Goal: Use online tool/utility: Utilize a website feature to perform a specific function

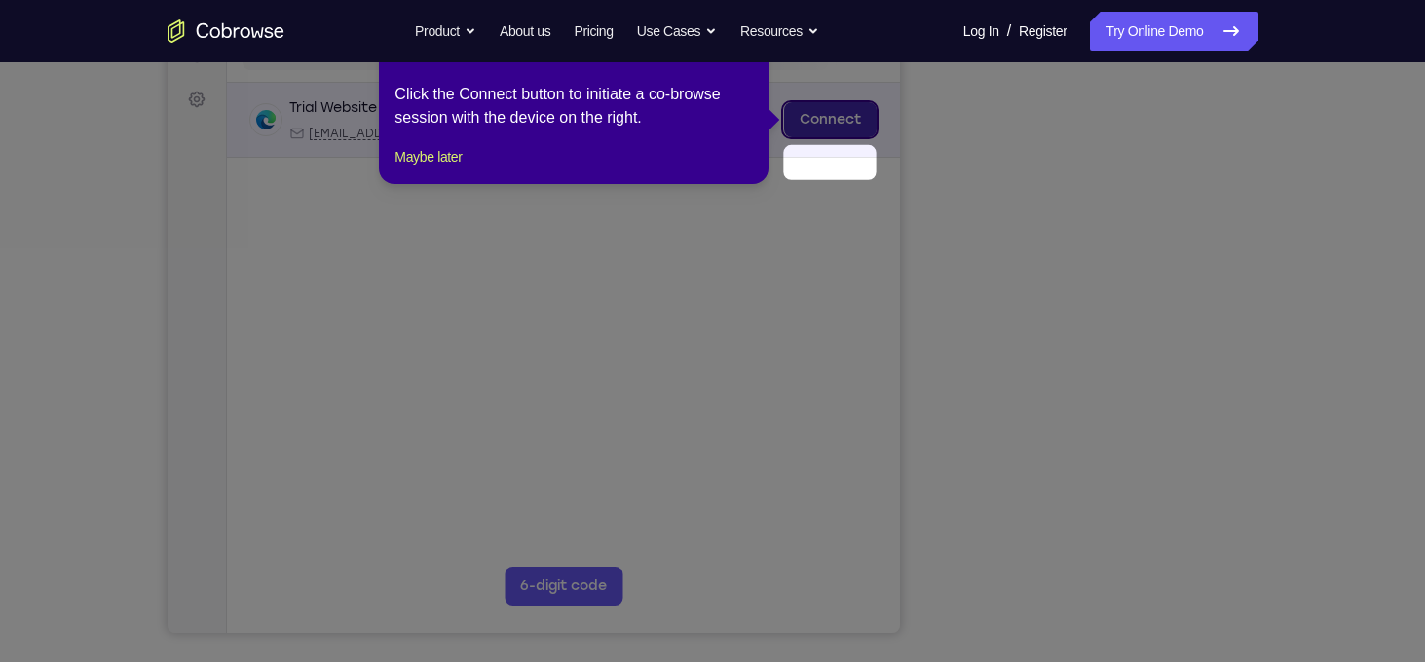
scroll to position [217, 0]
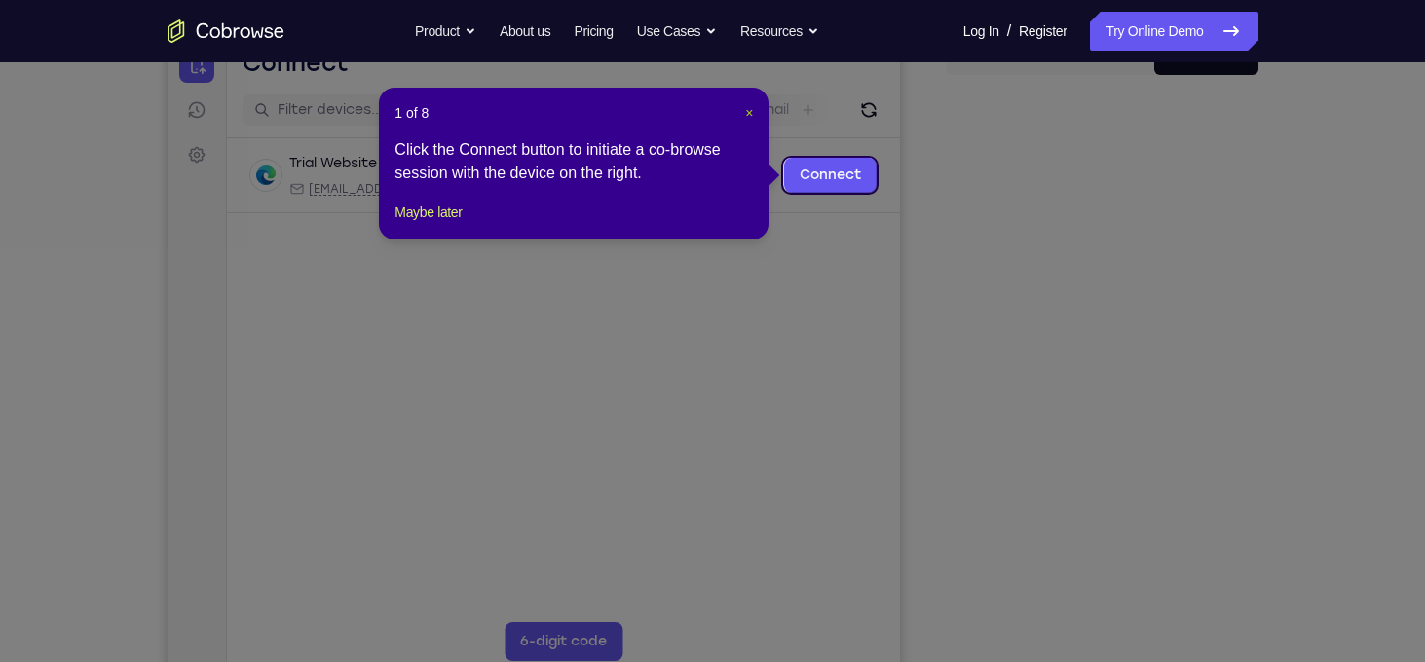
click at [752, 115] on span "×" at bounding box center [749, 113] width 8 height 16
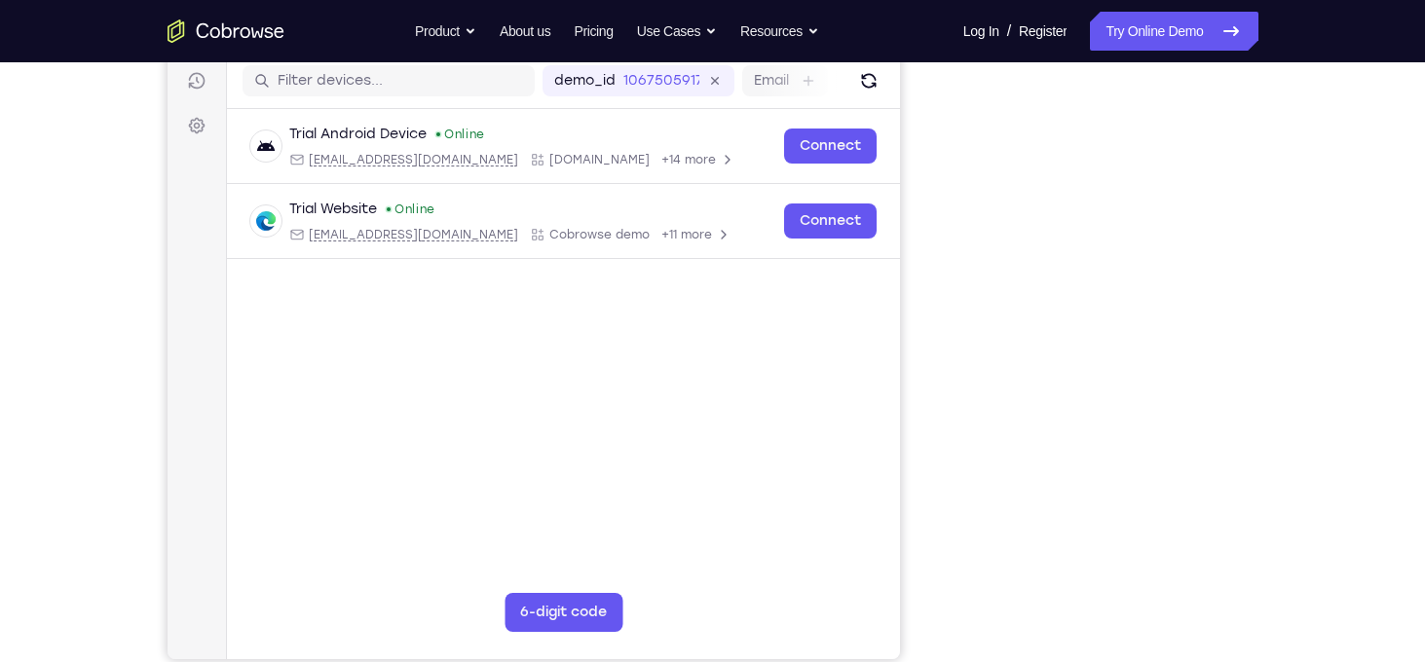
scroll to position [0, 0]
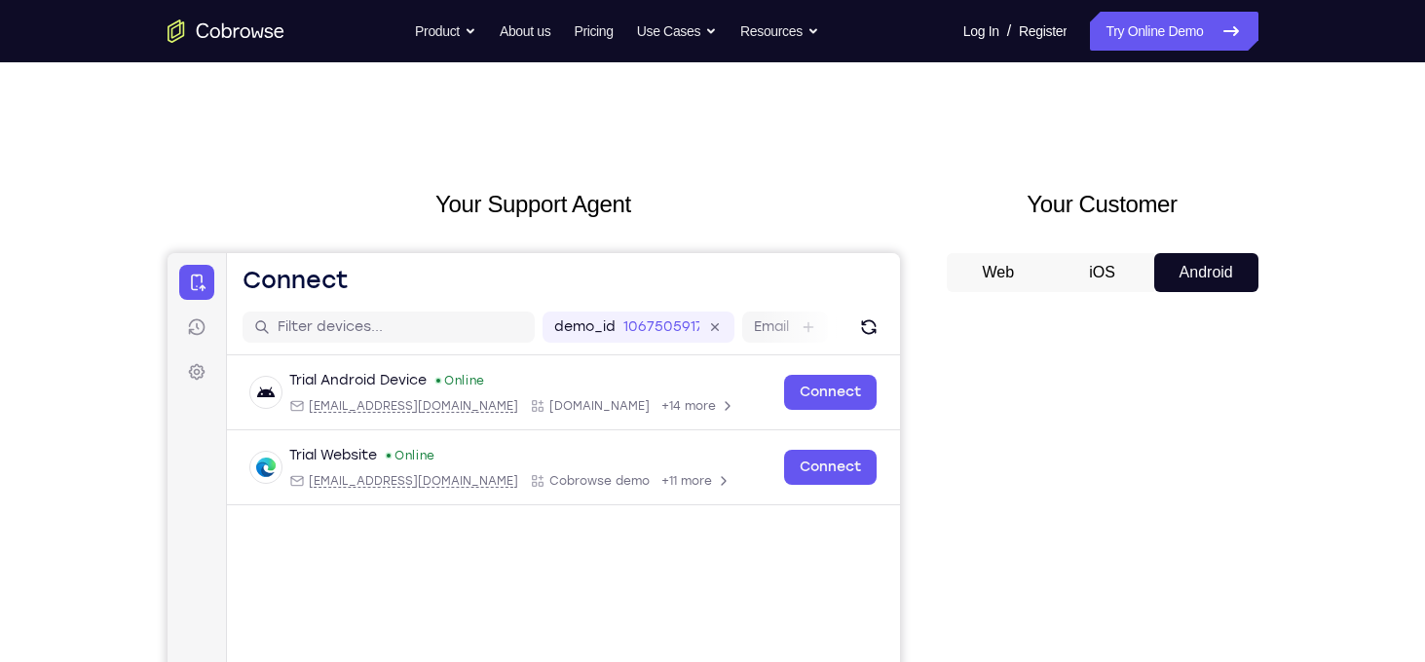
click at [1079, 256] on button "iOS" at bounding box center [1102, 272] width 104 height 39
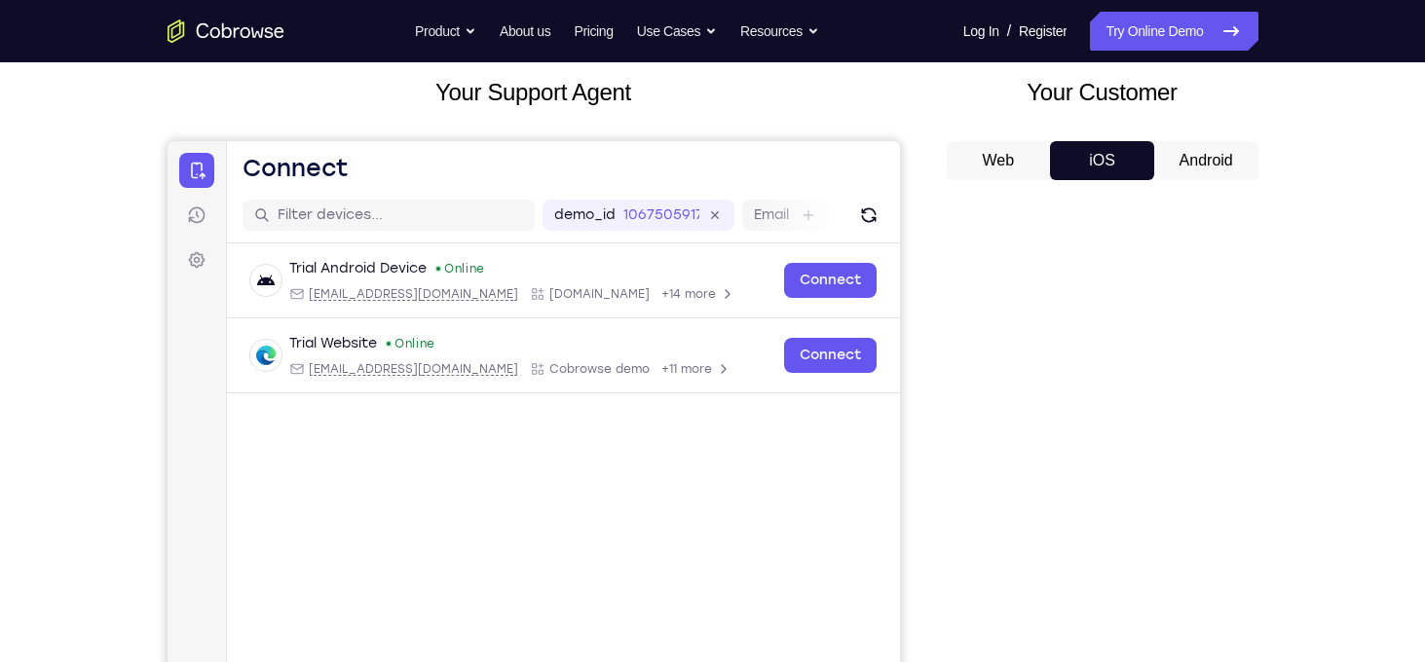
scroll to position [113, 0]
click at [1205, 156] on button "Android" at bounding box center [1206, 159] width 104 height 39
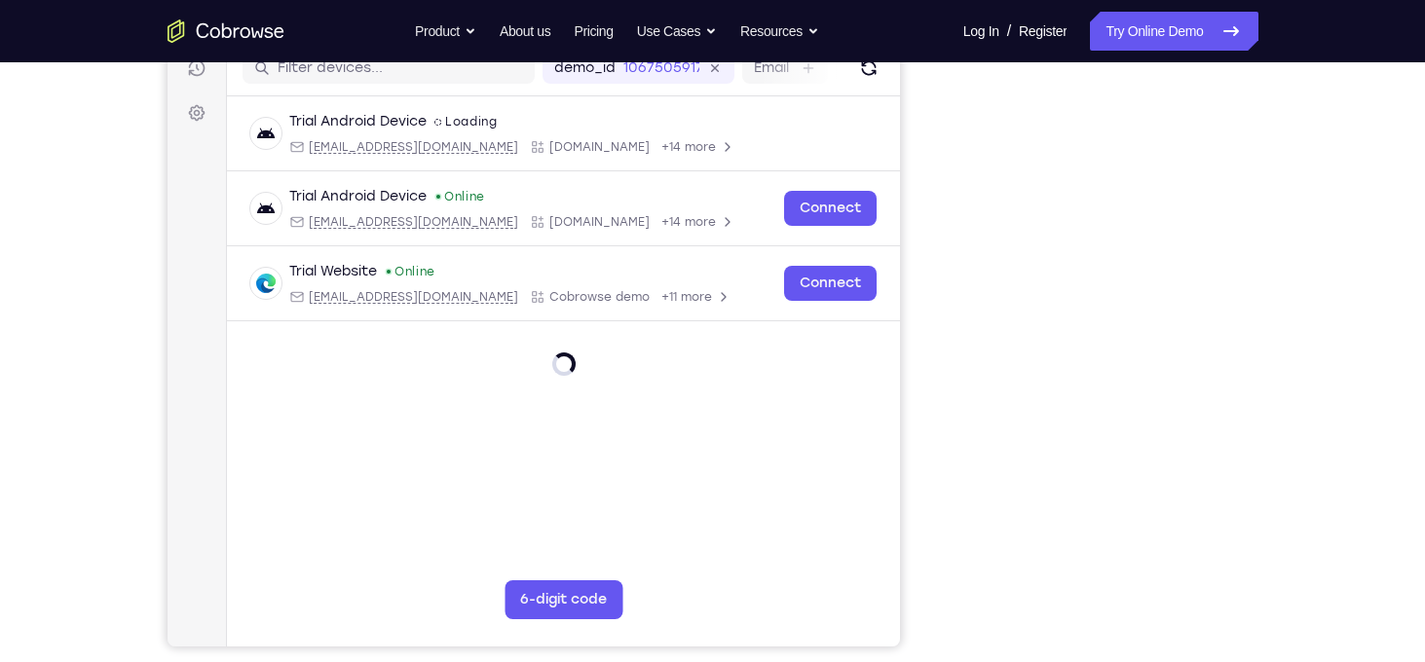
scroll to position [0, 0]
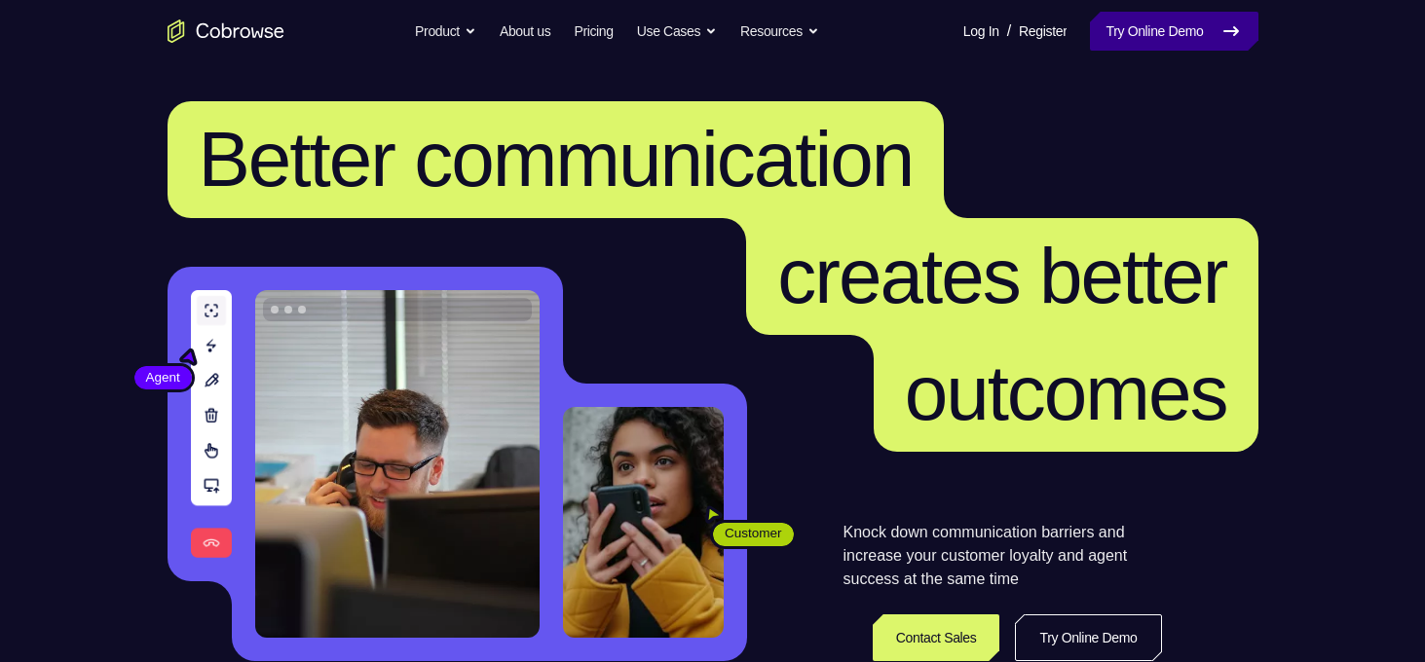
click at [1153, 37] on link "Try Online Demo" at bounding box center [1174, 31] width 168 height 39
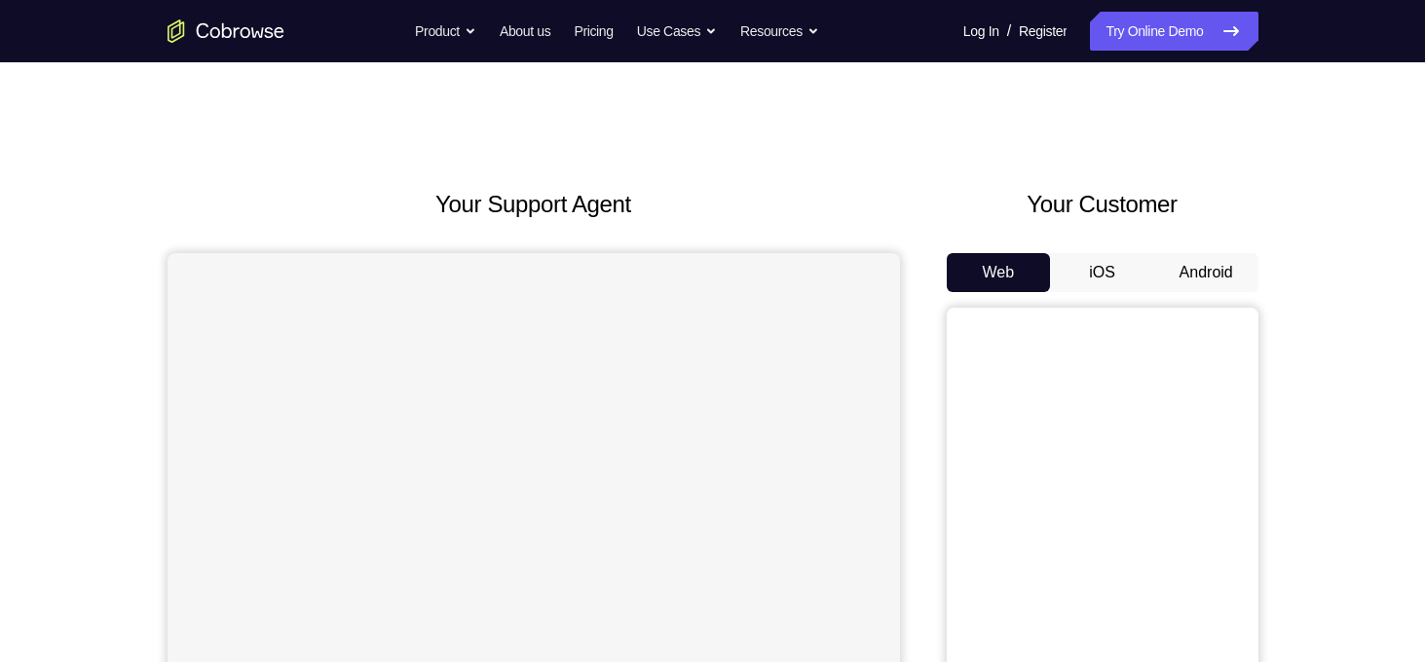
click at [1221, 272] on button "Android" at bounding box center [1206, 272] width 104 height 39
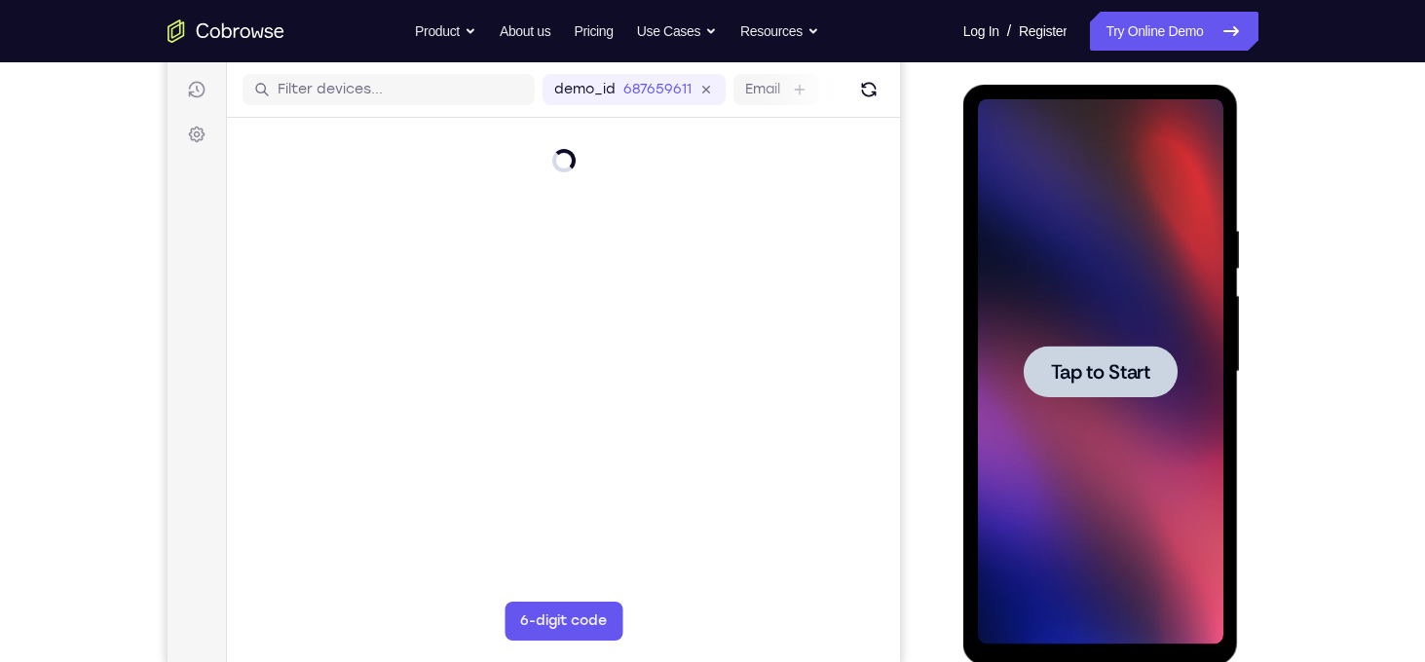
click at [1153, 302] on div at bounding box center [1100, 371] width 245 height 545
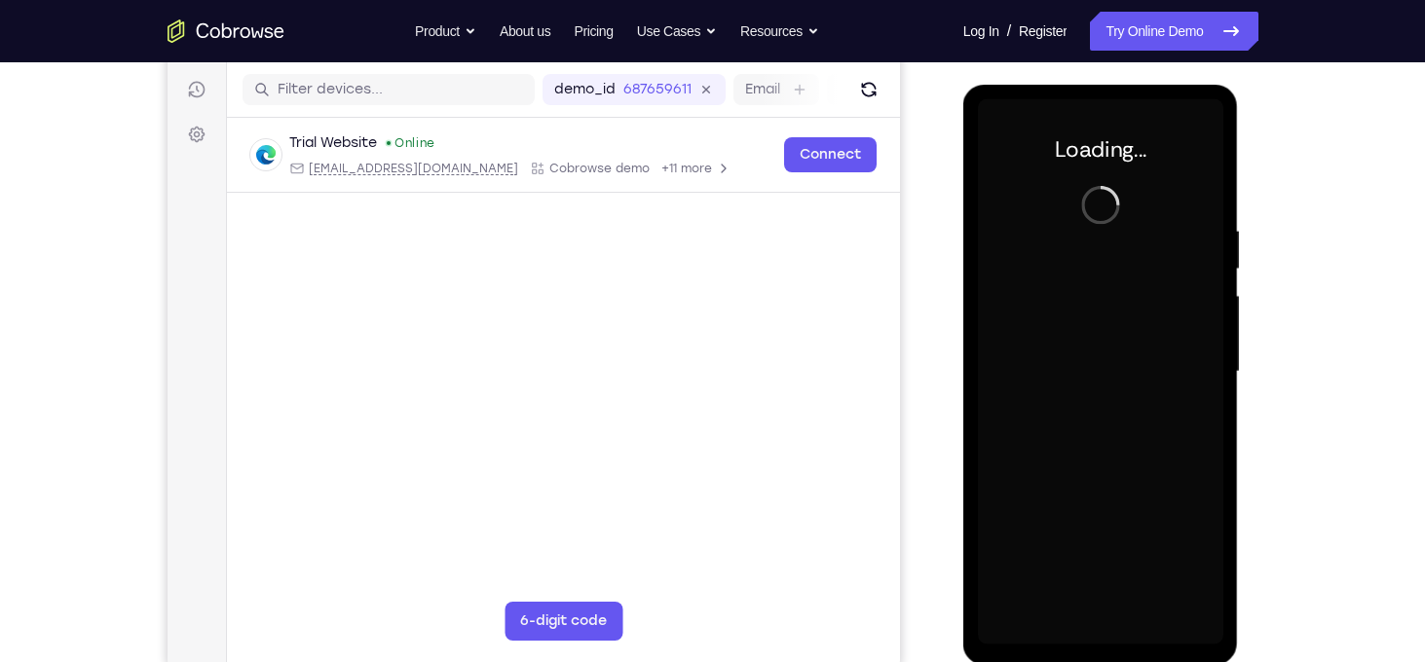
scroll to position [253, 0]
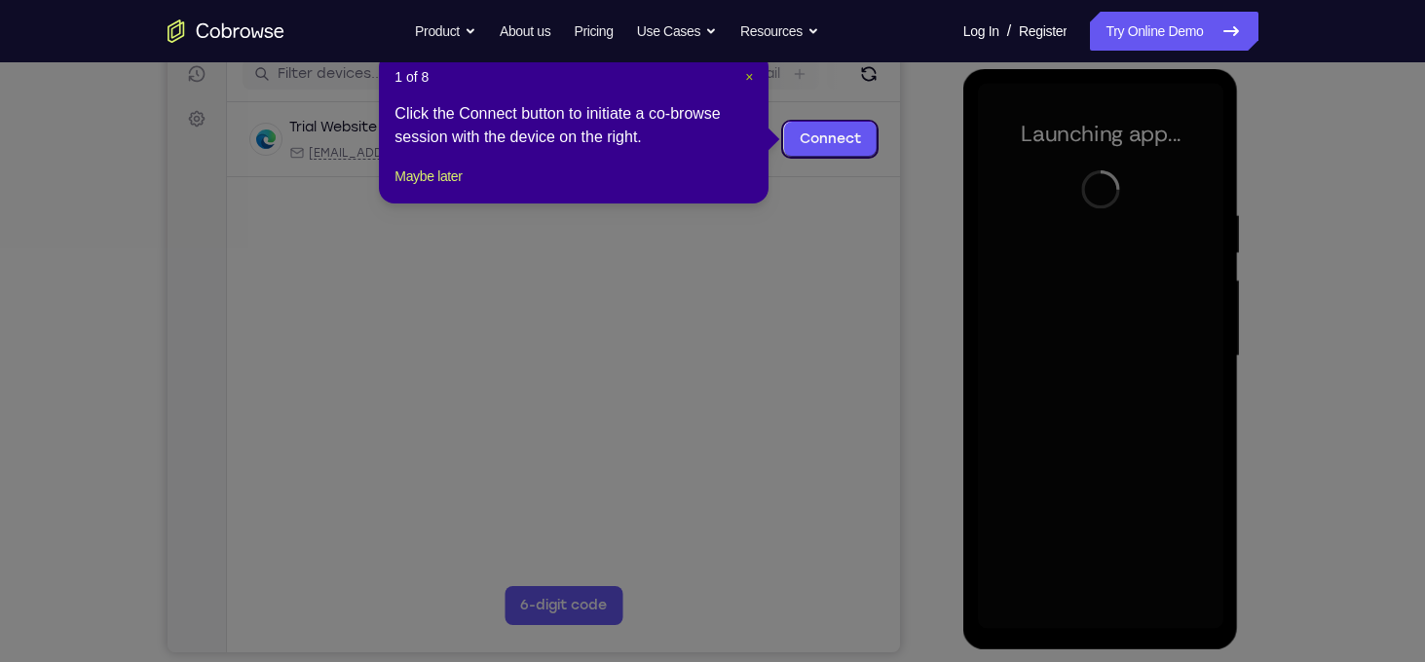
click at [749, 74] on span "×" at bounding box center [749, 77] width 8 height 16
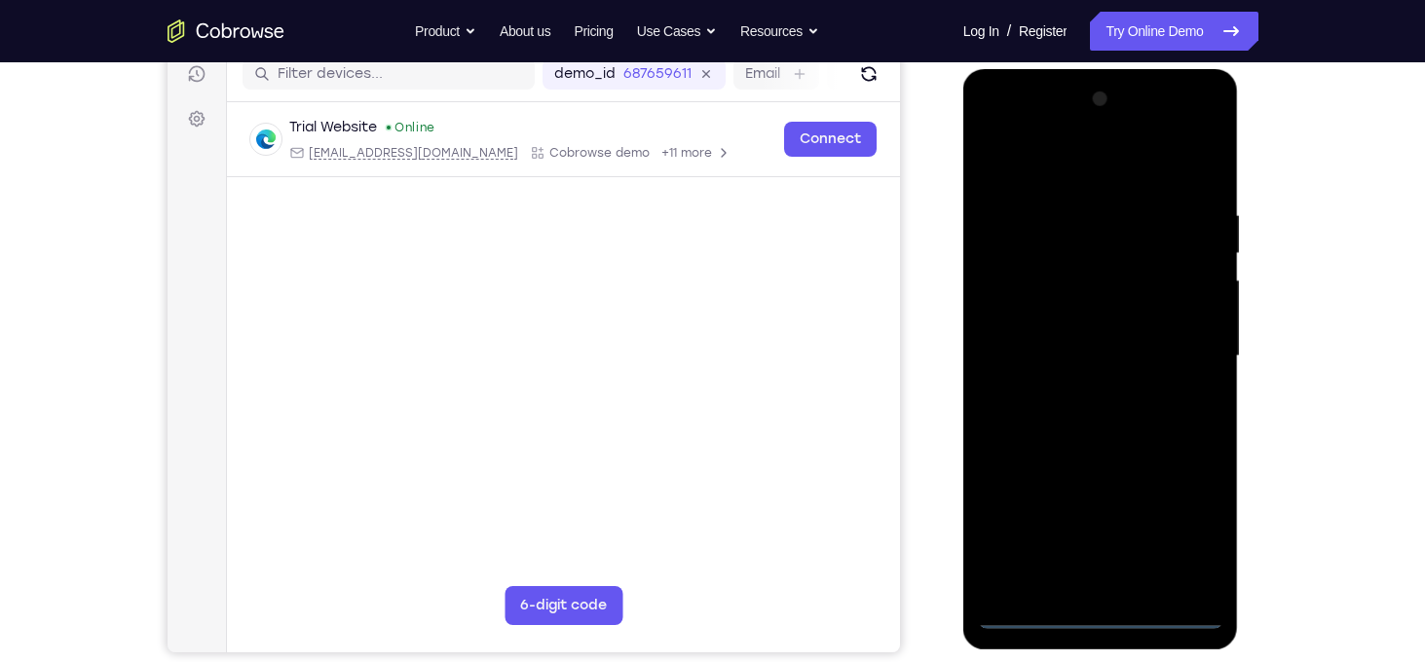
click at [1092, 615] on div at bounding box center [1100, 356] width 245 height 545
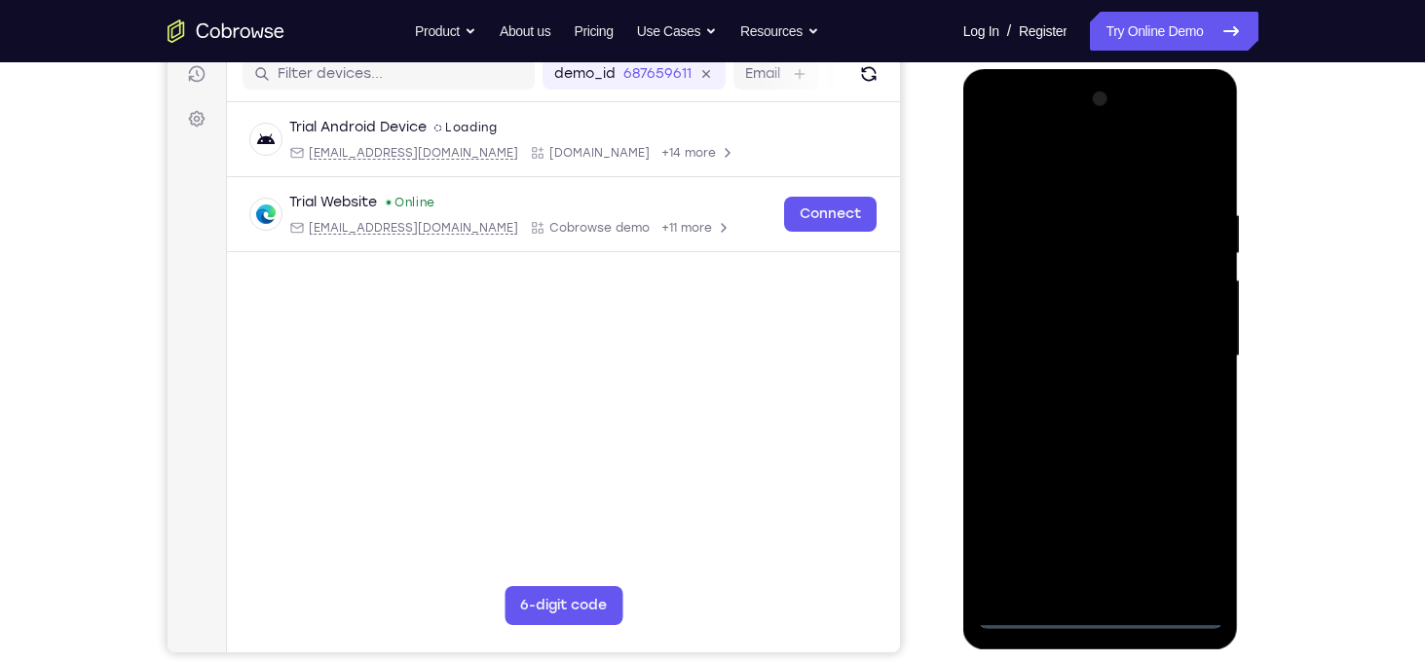
click at [1183, 541] on div at bounding box center [1100, 356] width 245 height 545
click at [1080, 167] on div at bounding box center [1100, 356] width 245 height 545
click at [1176, 350] on div at bounding box center [1100, 356] width 245 height 545
click at [1076, 394] on div at bounding box center [1100, 356] width 245 height 545
click at [1072, 325] on div at bounding box center [1100, 356] width 245 height 545
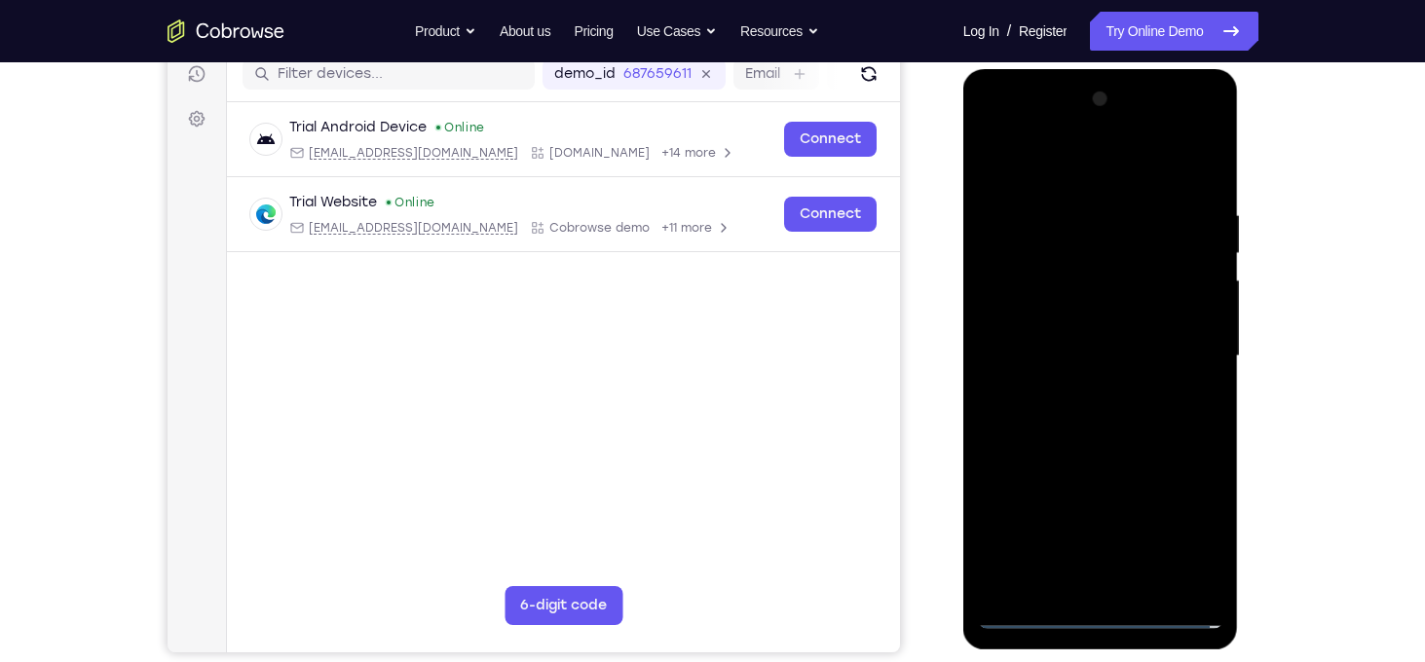
click at [1049, 333] on div at bounding box center [1100, 356] width 245 height 545
click at [1033, 311] on div at bounding box center [1100, 356] width 245 height 545
click at [1067, 353] on div at bounding box center [1100, 356] width 245 height 545
click at [1070, 422] on div at bounding box center [1100, 356] width 245 height 545
click at [1068, 396] on div at bounding box center [1100, 356] width 245 height 545
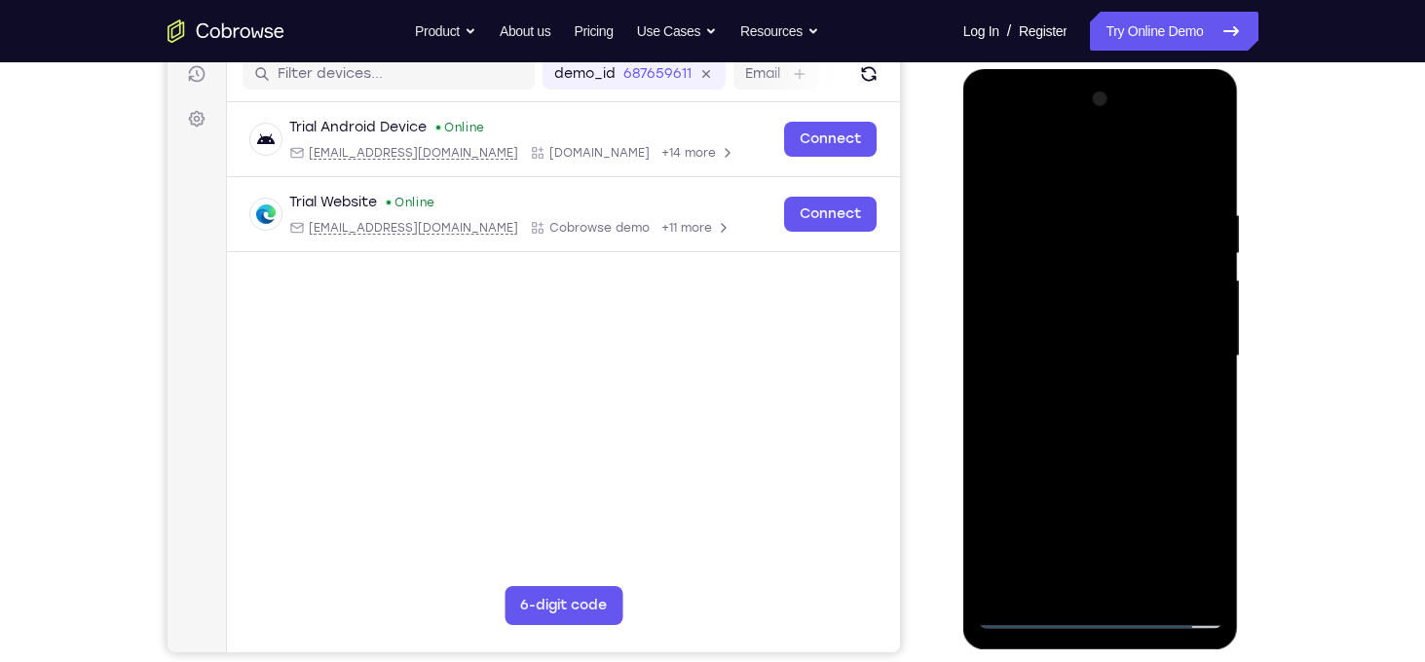
scroll to position [265, 0]
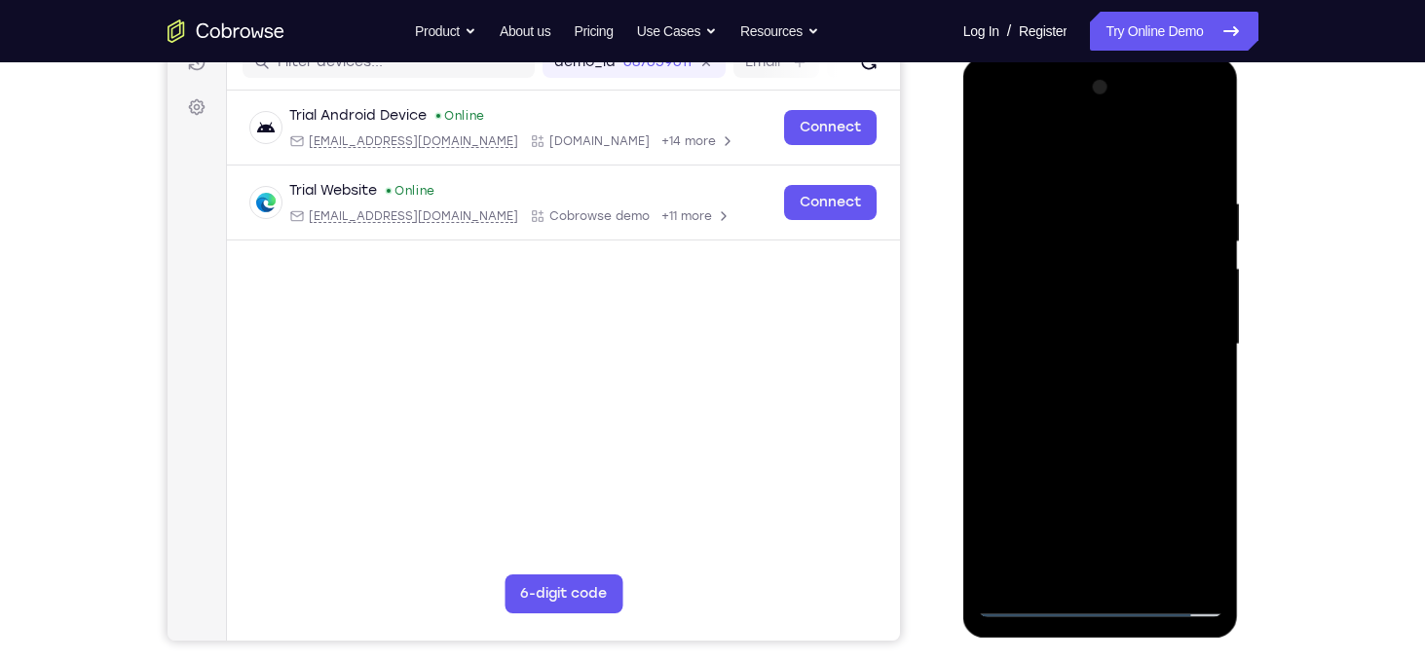
click at [1204, 176] on div at bounding box center [1100, 344] width 245 height 545
click at [1208, 141] on div at bounding box center [1100, 344] width 245 height 545
click at [1086, 186] on div at bounding box center [1100, 344] width 245 height 545
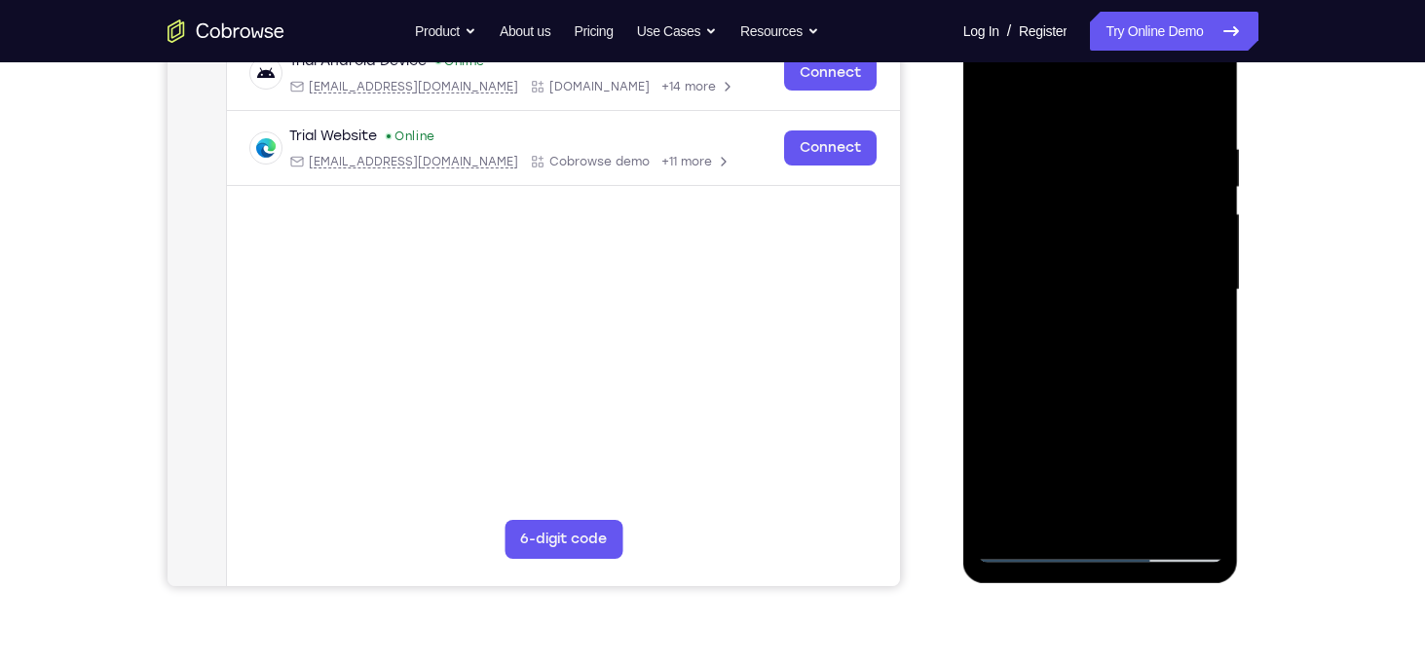
scroll to position [320, 0]
click at [1042, 257] on div at bounding box center [1100, 289] width 245 height 545
click at [1066, 516] on div at bounding box center [1100, 289] width 245 height 545
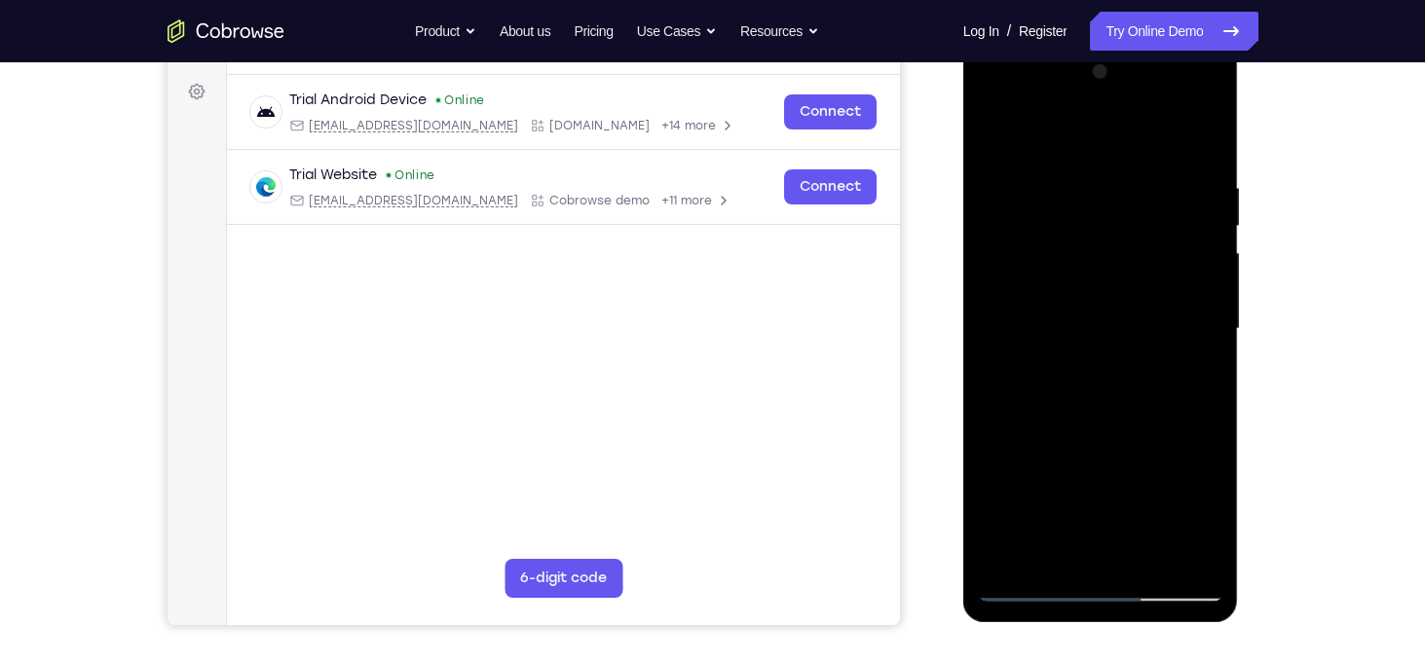
scroll to position [277, 0]
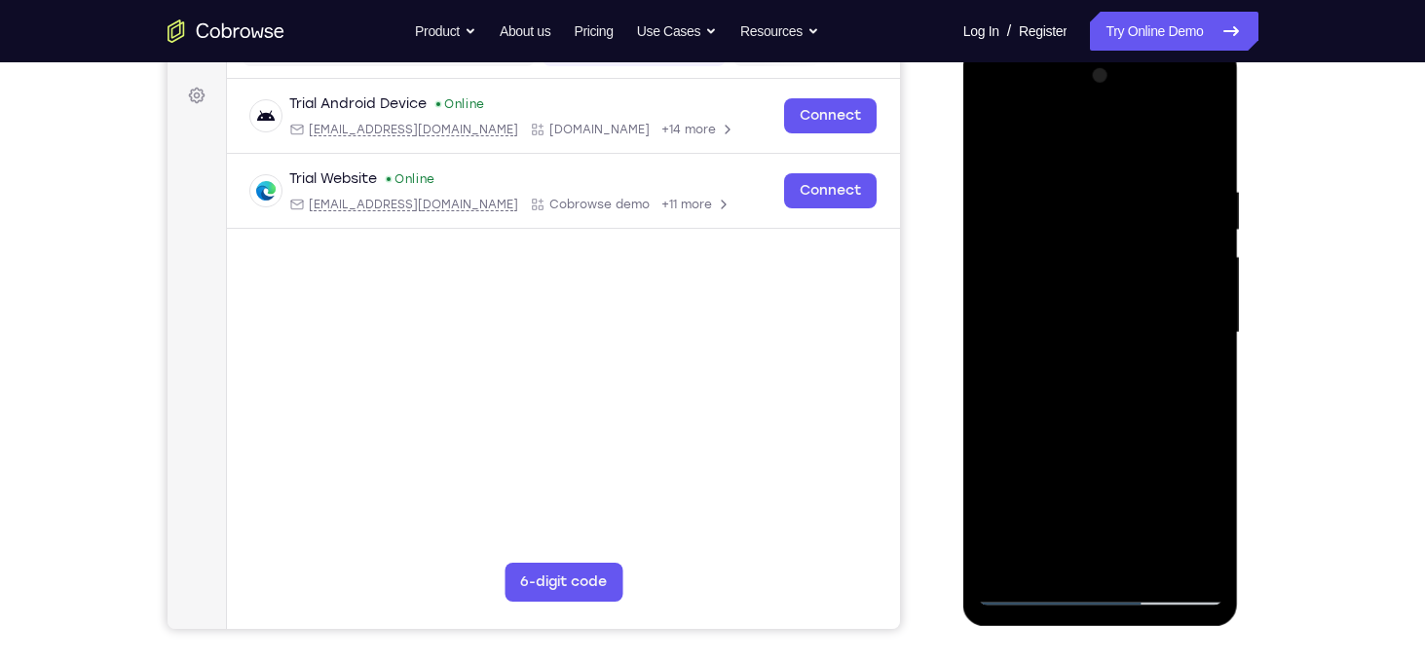
click at [1063, 131] on div at bounding box center [1100, 332] width 245 height 545
click at [1091, 217] on div at bounding box center [1100, 332] width 245 height 545
click at [1082, 196] on div at bounding box center [1100, 332] width 245 height 545
click at [1132, 394] on div at bounding box center [1100, 332] width 245 height 545
click at [988, 132] on div at bounding box center [1100, 332] width 245 height 545
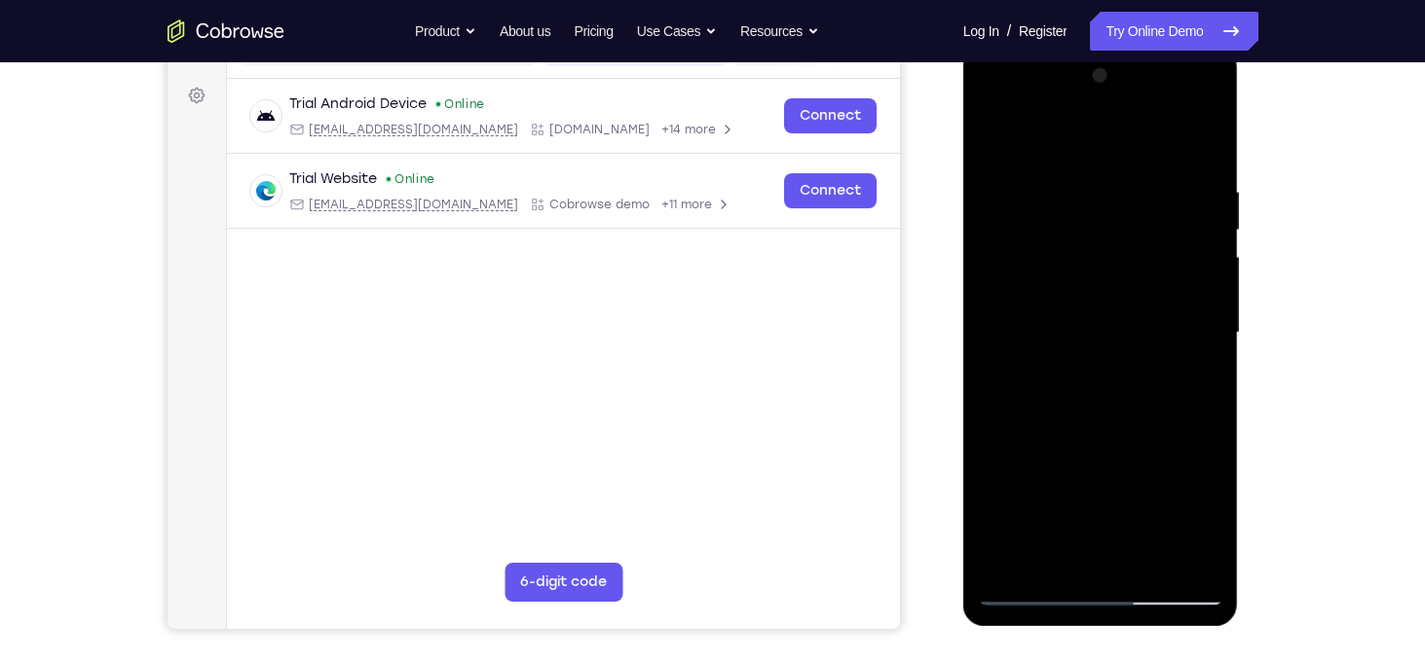
click at [1059, 218] on div at bounding box center [1100, 332] width 245 height 545
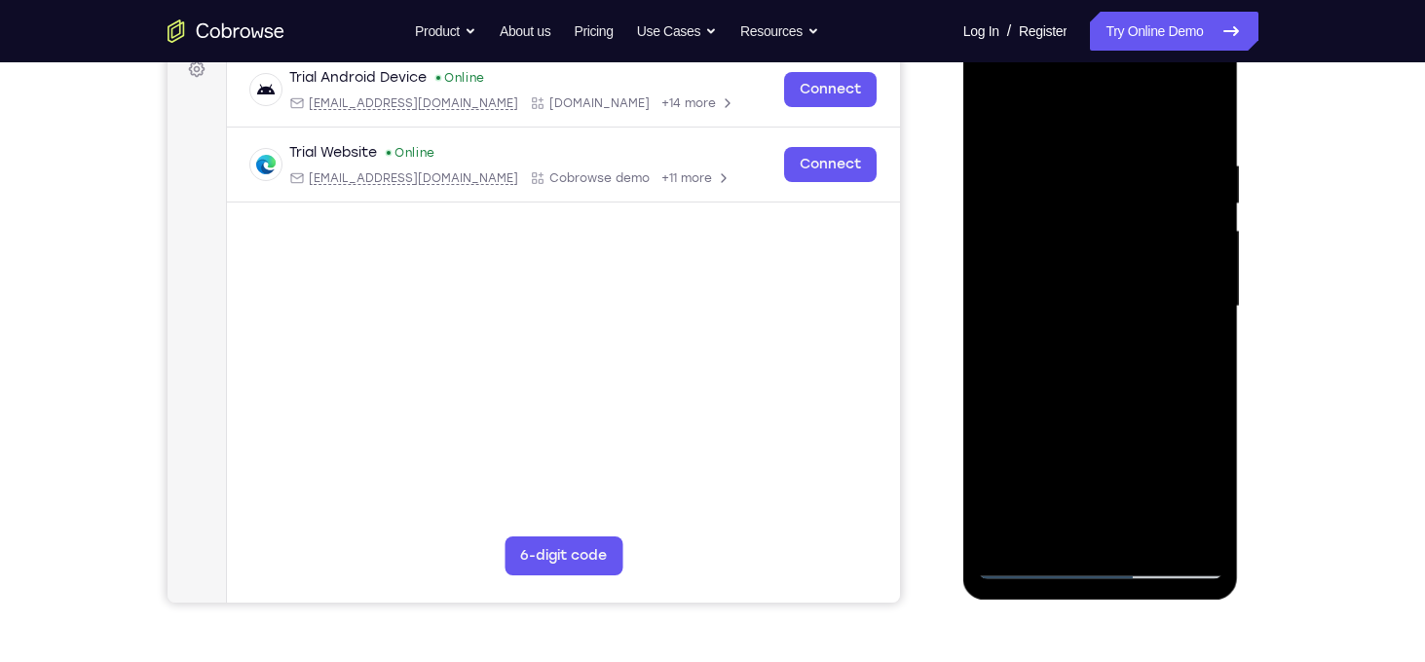
scroll to position [310, 0]
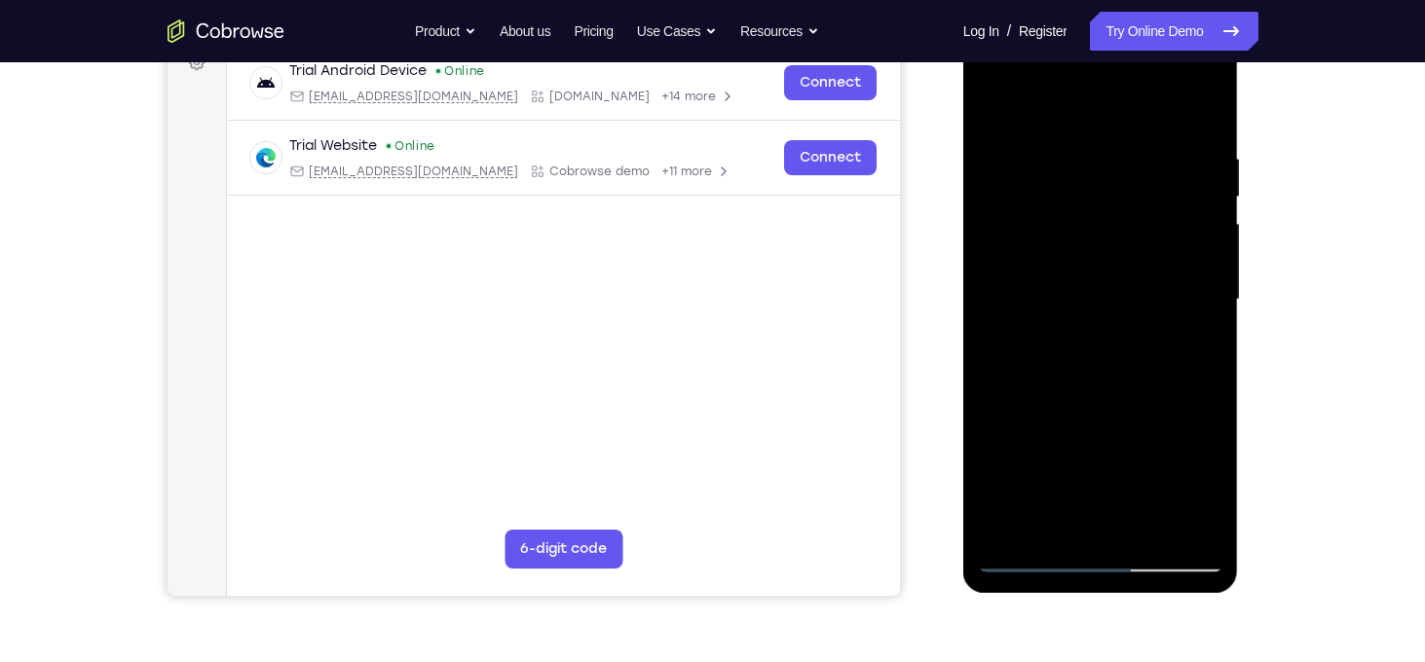
click at [1214, 500] on div at bounding box center [1100, 299] width 245 height 545
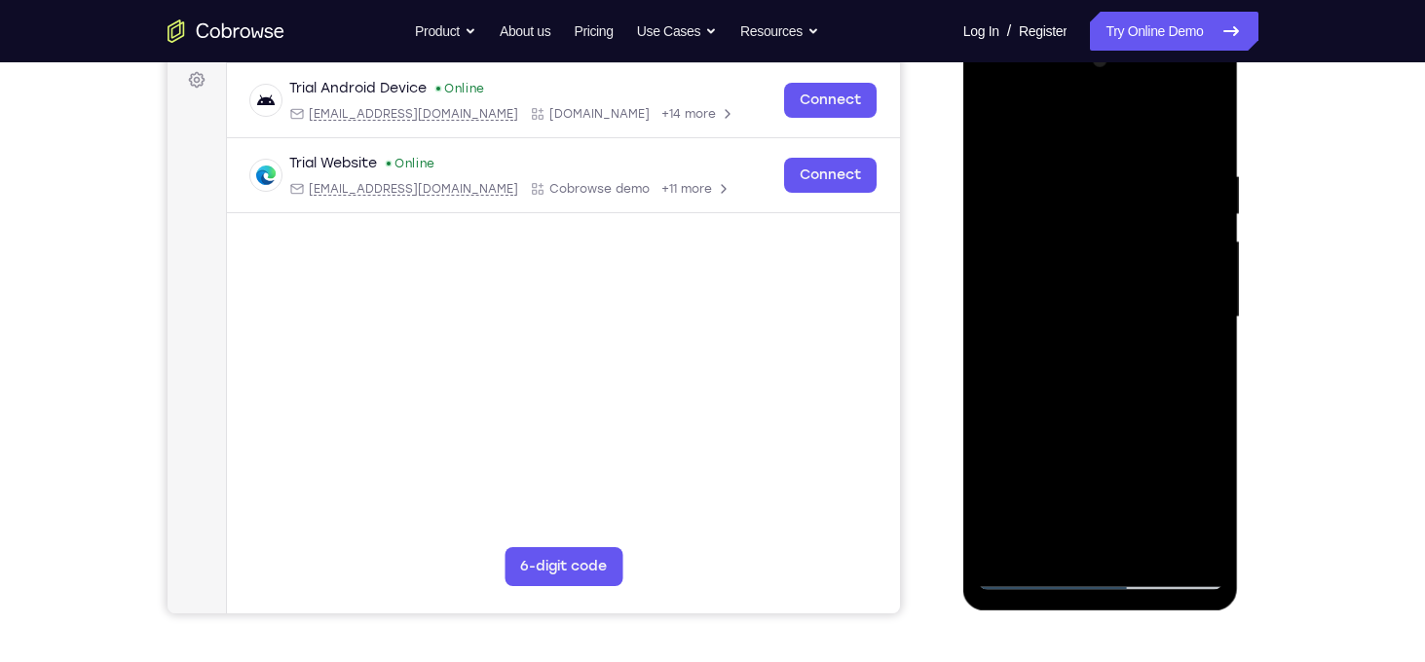
scroll to position [291, 0]
click at [1102, 320] on div at bounding box center [1100, 318] width 245 height 545
click at [1053, 136] on div at bounding box center [1100, 318] width 245 height 545
click at [991, 111] on div at bounding box center [1100, 318] width 245 height 545
click at [1200, 351] on div at bounding box center [1100, 318] width 245 height 545
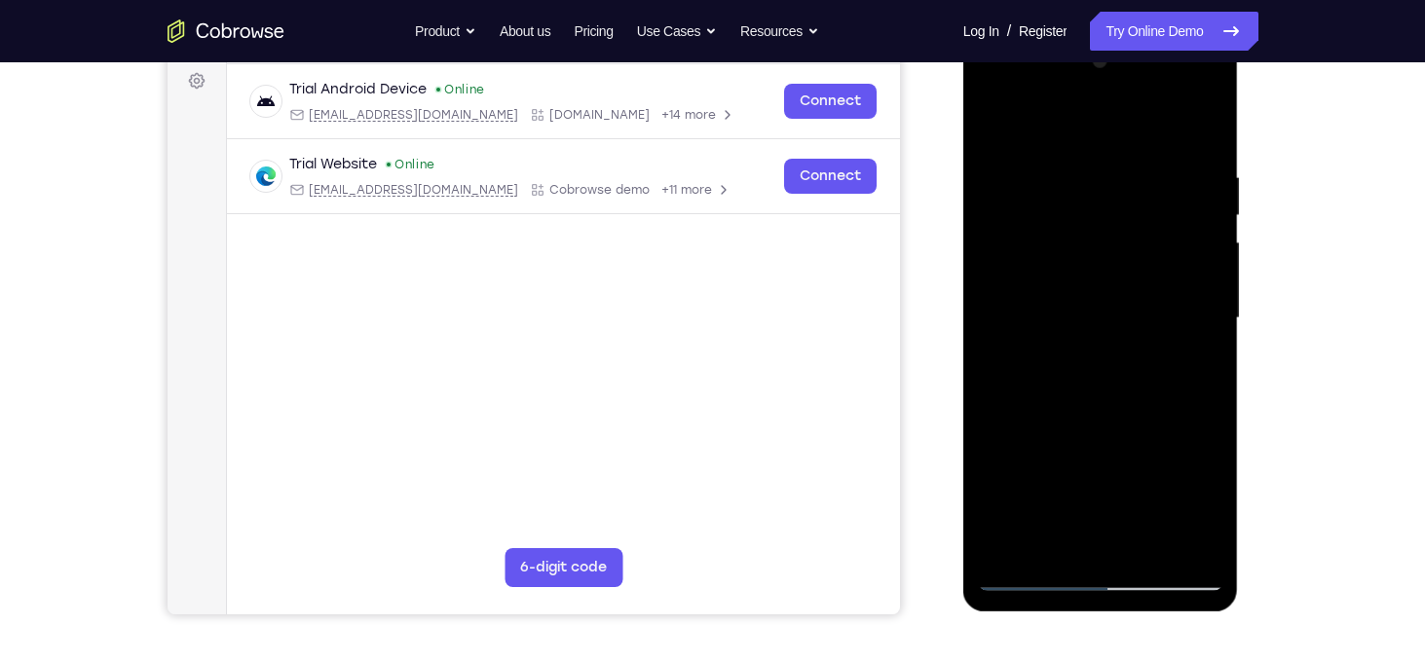
click at [1022, 144] on div at bounding box center [1100, 318] width 245 height 545
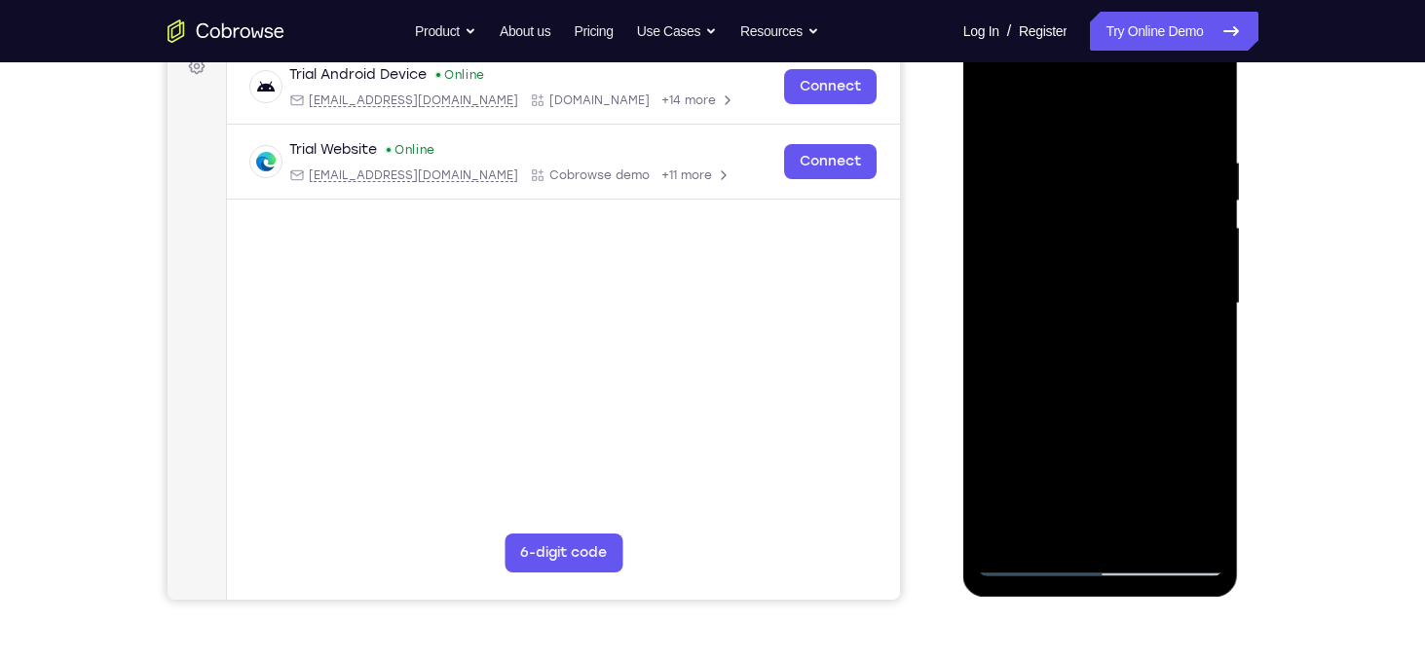
scroll to position [308, 0]
drag, startPoint x: 1106, startPoint y: 252, endPoint x: 1117, endPoint y: 150, distance: 102.9
click at [1117, 150] on div at bounding box center [1100, 301] width 245 height 545
drag, startPoint x: 1121, startPoint y: 291, endPoint x: 1130, endPoint y: 169, distance: 122.1
click at [1130, 169] on div at bounding box center [1100, 301] width 245 height 545
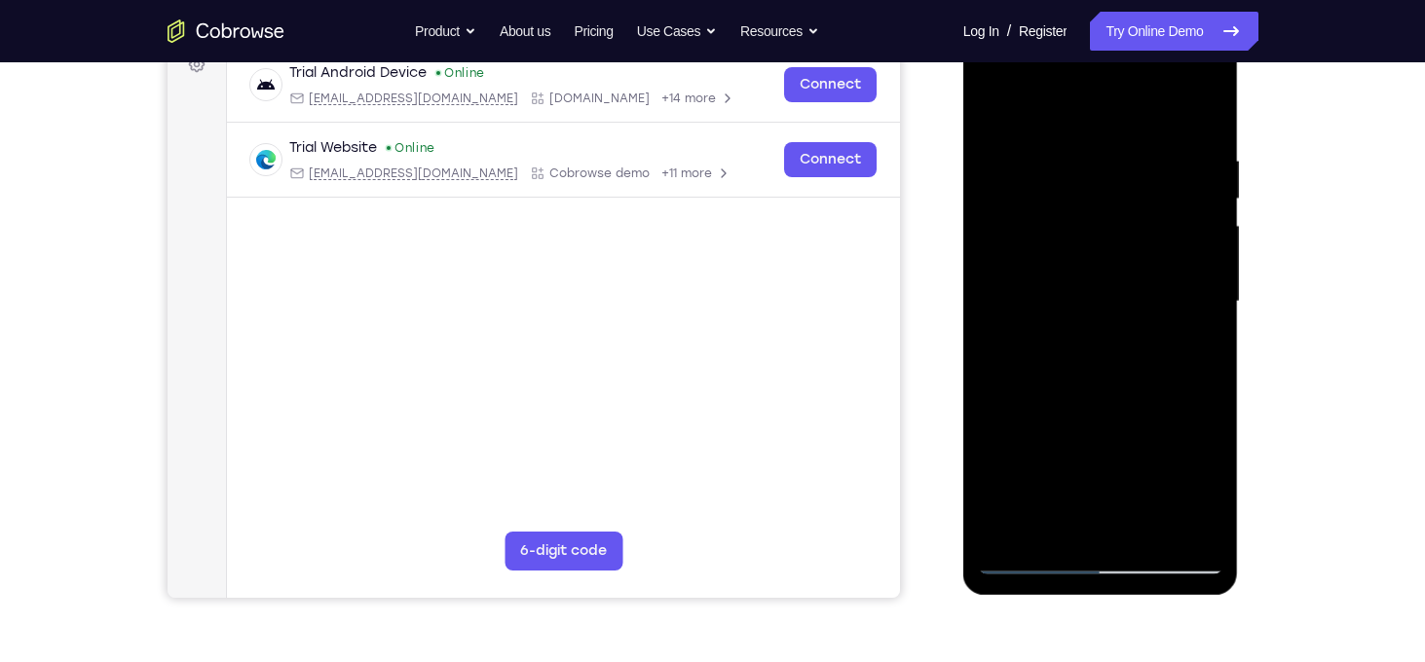
drag, startPoint x: 1119, startPoint y: 254, endPoint x: 1124, endPoint y: 95, distance: 158.8
click at [1124, 95] on div at bounding box center [1100, 301] width 245 height 545
drag, startPoint x: 1109, startPoint y: 279, endPoint x: 1126, endPoint y: 121, distance: 158.7
click at [1126, 121] on div at bounding box center [1100, 301] width 245 height 545
drag, startPoint x: 1100, startPoint y: 274, endPoint x: 1118, endPoint y: 153, distance: 122.2
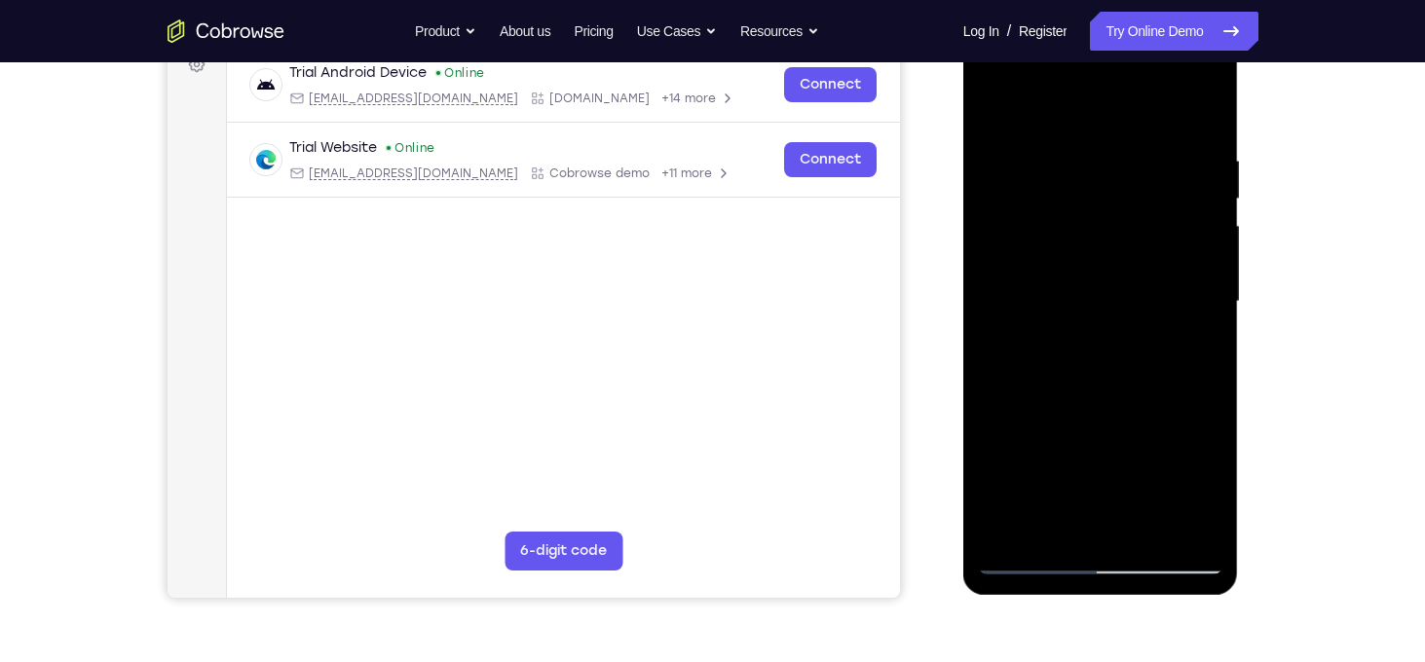
click at [1118, 153] on div at bounding box center [1100, 301] width 245 height 545
drag, startPoint x: 1098, startPoint y: 291, endPoint x: 1117, endPoint y: 130, distance: 162.9
click at [1117, 130] on div at bounding box center [1100, 301] width 245 height 545
drag, startPoint x: 1087, startPoint y: 255, endPoint x: 1119, endPoint y: 95, distance: 162.9
click at [1119, 95] on div at bounding box center [1100, 301] width 245 height 545
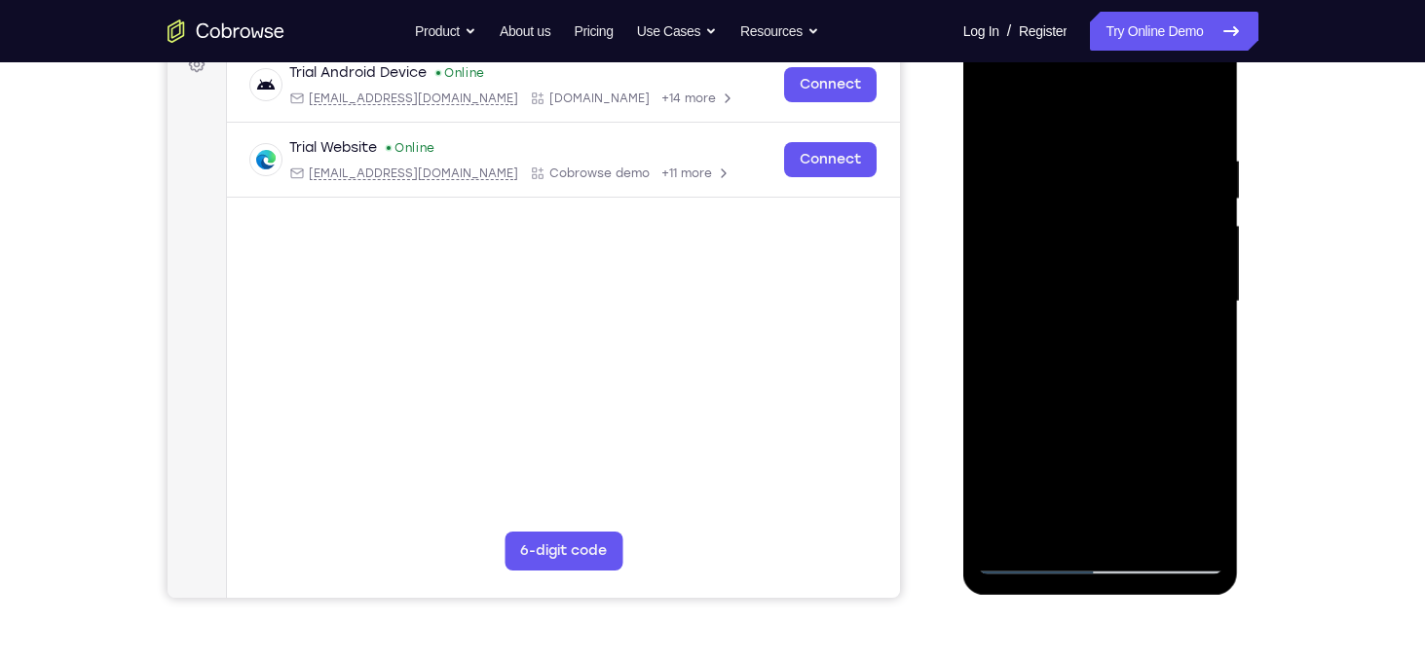
drag, startPoint x: 1101, startPoint y: 199, endPoint x: 1091, endPoint y: 302, distance: 103.7
click at [1091, 302] on div at bounding box center [1100, 301] width 245 height 545
click at [1042, 201] on div at bounding box center [1100, 301] width 245 height 545
click at [997, 96] on div at bounding box center [1100, 301] width 245 height 545
click at [992, 104] on div at bounding box center [1100, 301] width 245 height 545
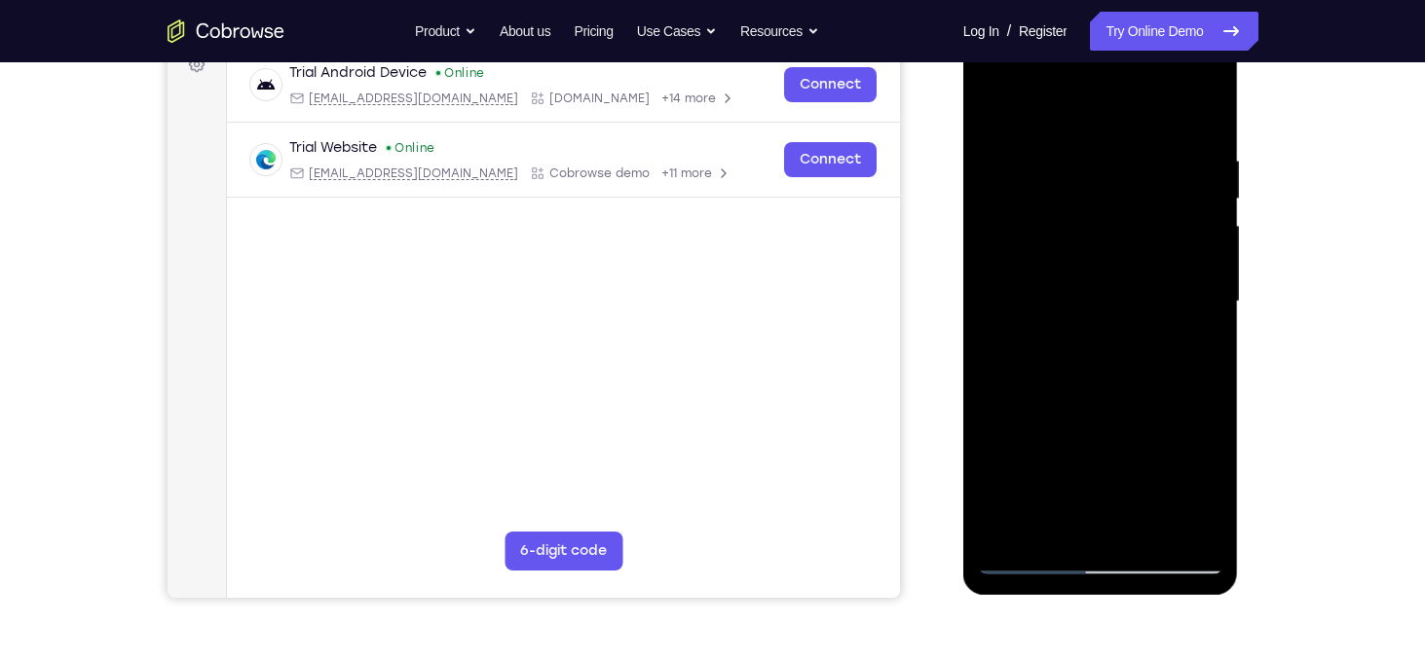
drag, startPoint x: 1149, startPoint y: 240, endPoint x: 1145, endPoint y: 371, distance: 131.6
click at [1145, 371] on div at bounding box center [1100, 301] width 245 height 545
click at [1112, 328] on div at bounding box center [1100, 301] width 245 height 545
click at [1046, 161] on div at bounding box center [1100, 301] width 245 height 545
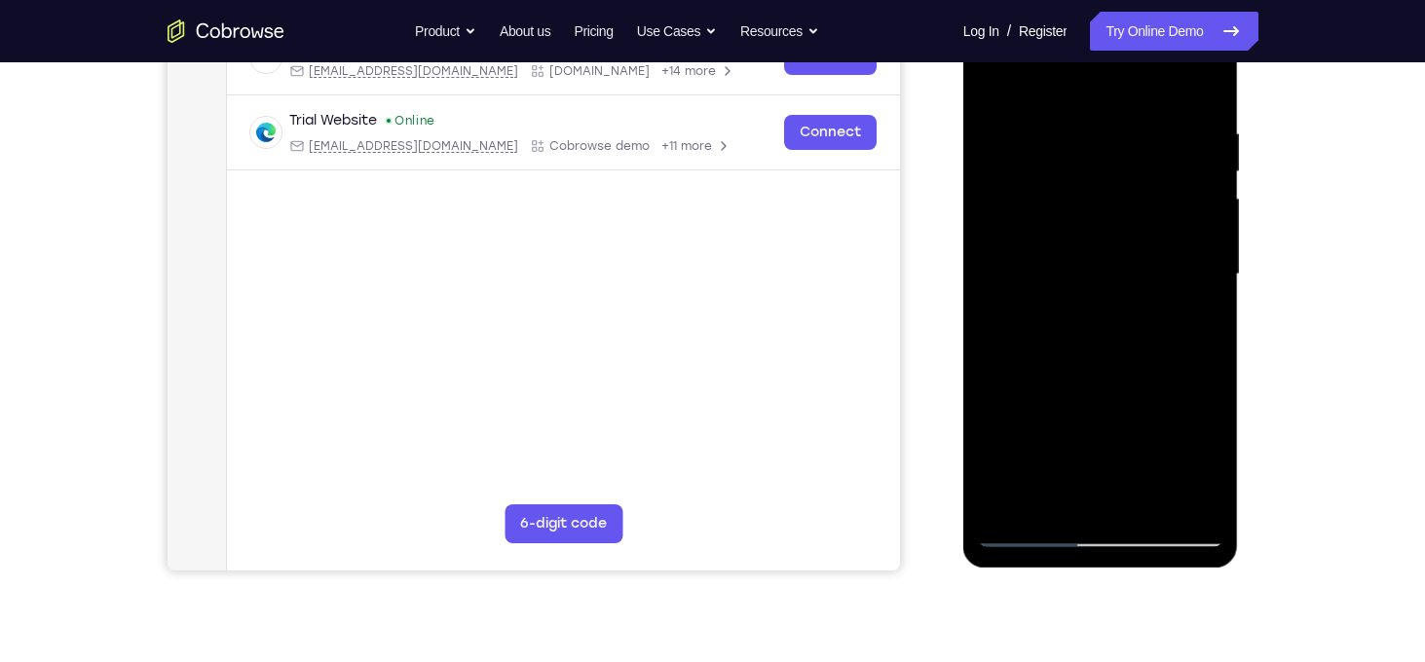
scroll to position [337, 0]
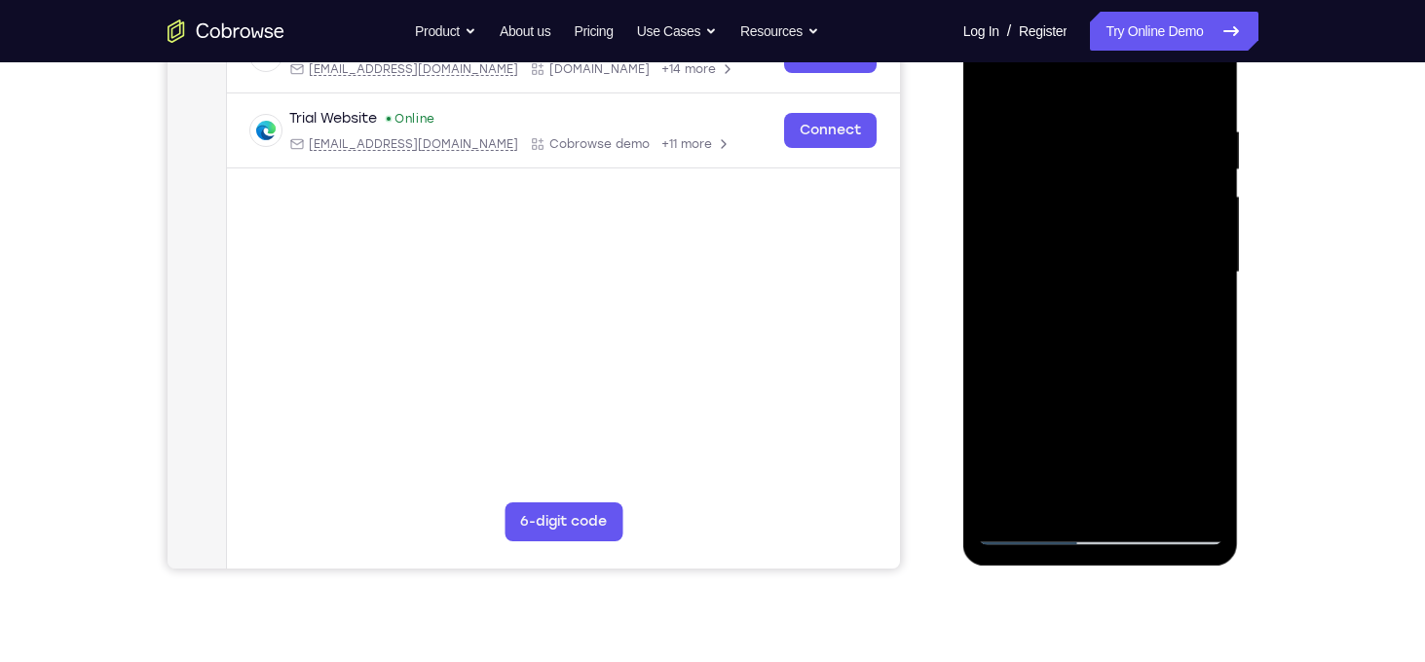
click at [1031, 532] on div at bounding box center [1100, 272] width 245 height 545
click at [1043, 539] on div at bounding box center [1100, 272] width 245 height 545
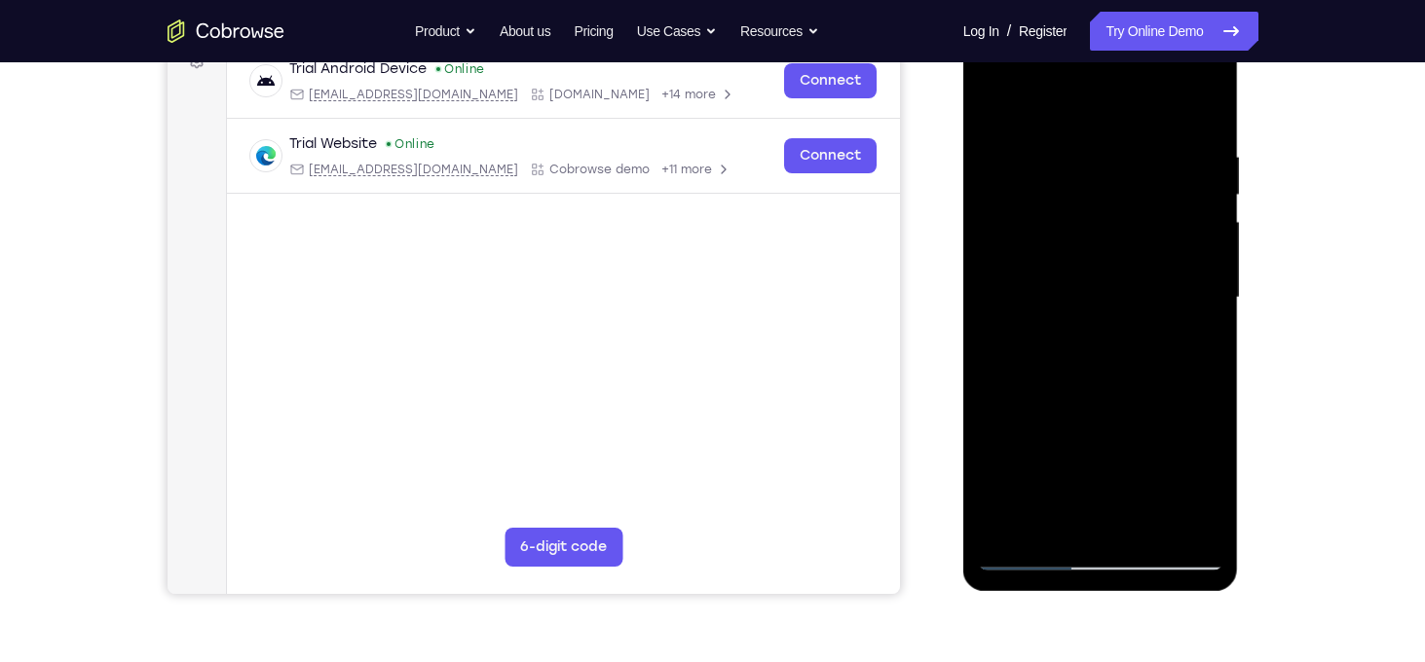
click at [1012, 251] on div at bounding box center [1100, 297] width 245 height 545
click at [1083, 262] on div at bounding box center [1100, 297] width 245 height 545
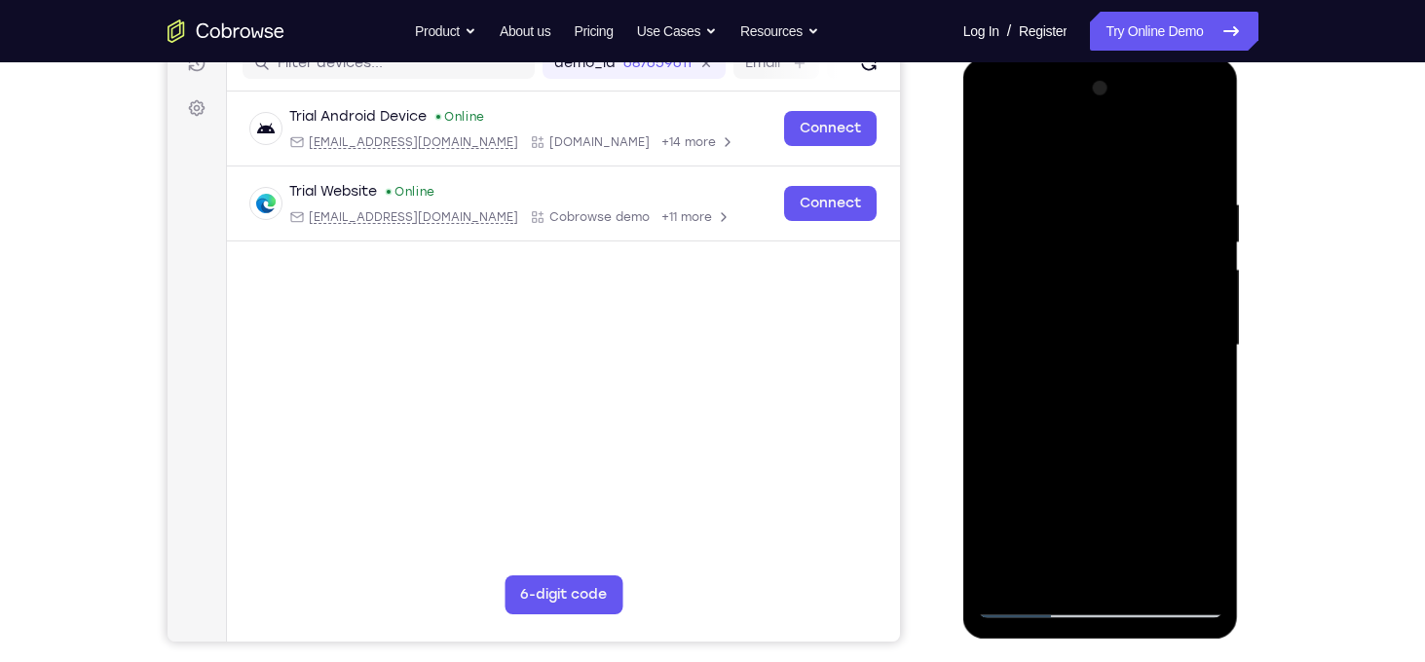
scroll to position [262, 0]
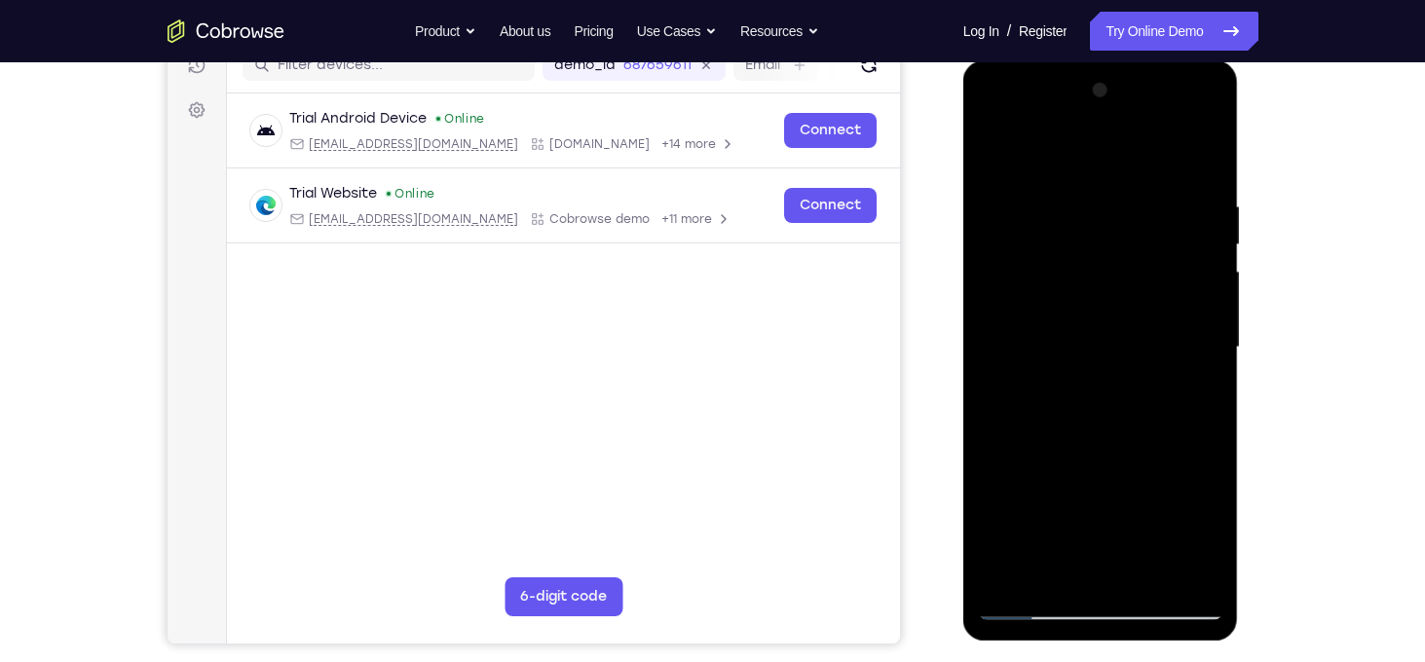
click at [993, 148] on div at bounding box center [1100, 347] width 245 height 545
click at [1070, 276] on div at bounding box center [1100, 347] width 245 height 545
click at [996, 153] on div at bounding box center [1100, 347] width 245 height 545
drag, startPoint x: 1091, startPoint y: 289, endPoint x: 1096, endPoint y: 260, distance: 29.6
click at [1096, 260] on div at bounding box center [1100, 347] width 245 height 545
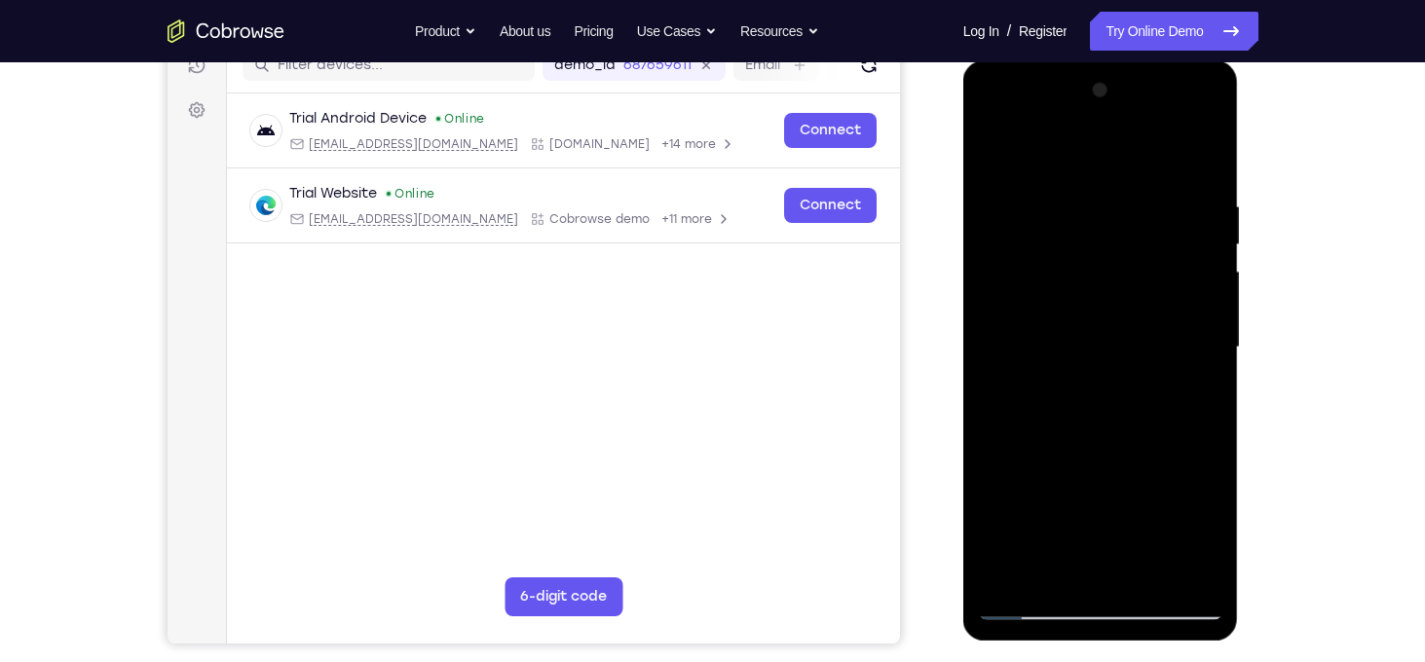
click at [1092, 329] on div at bounding box center [1100, 347] width 245 height 545
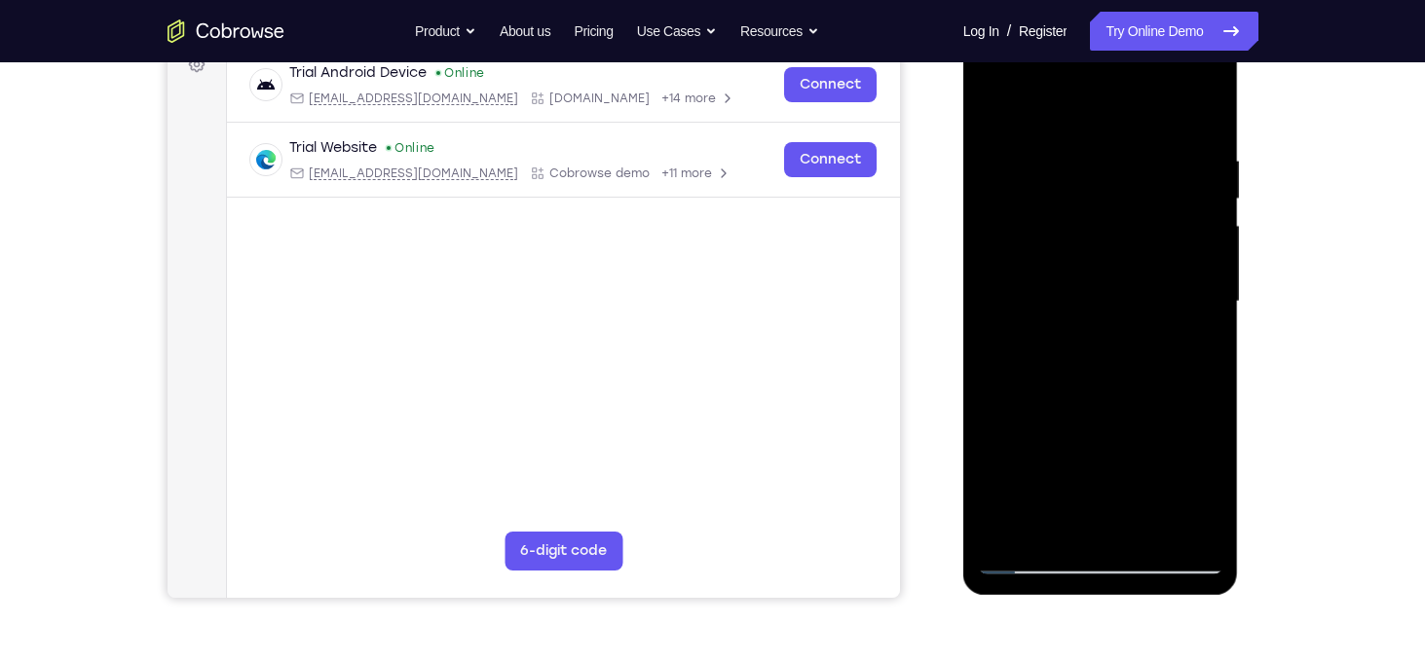
scroll to position [313, 0]
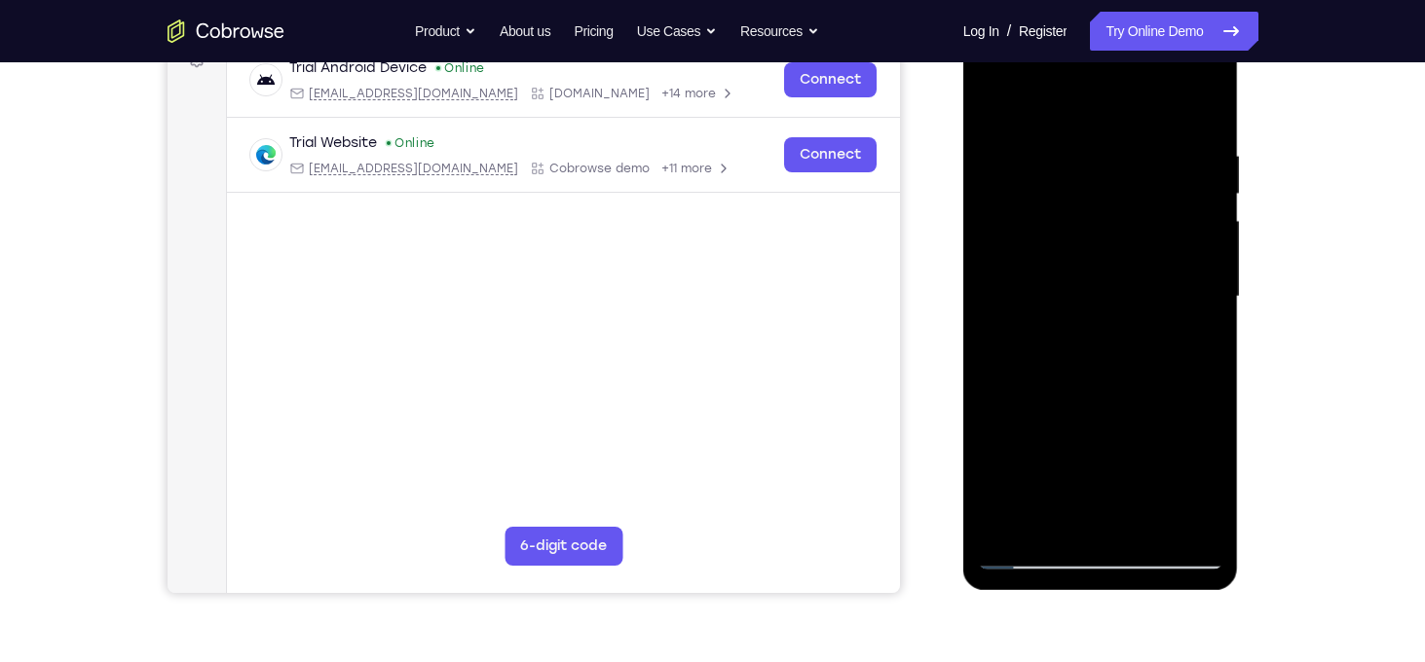
drag, startPoint x: 1172, startPoint y: 413, endPoint x: 1171, endPoint y: 250, distance: 162.7
click at [1171, 250] on div at bounding box center [1100, 296] width 245 height 545
drag, startPoint x: 1167, startPoint y: 378, endPoint x: 1174, endPoint y: 285, distance: 92.8
click at [1174, 285] on div at bounding box center [1100, 296] width 245 height 545
click at [1039, 417] on div at bounding box center [1100, 296] width 245 height 545
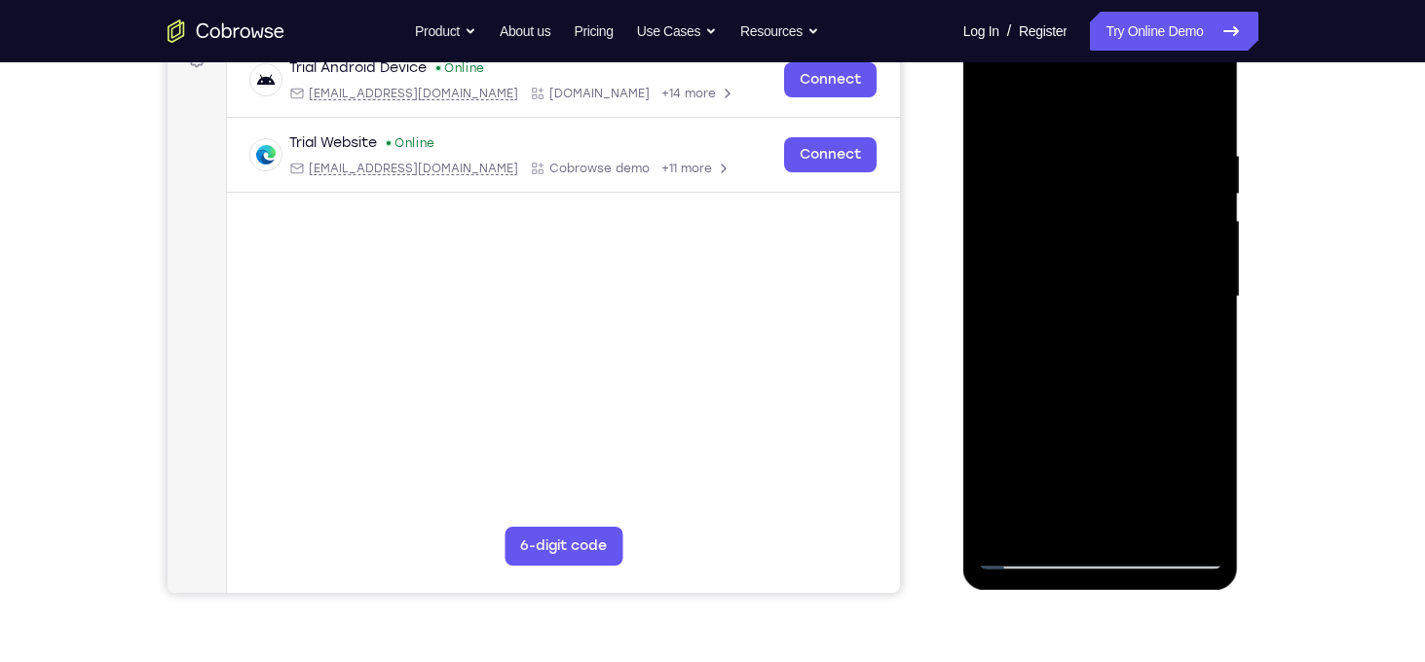
scroll to position [248, 0]
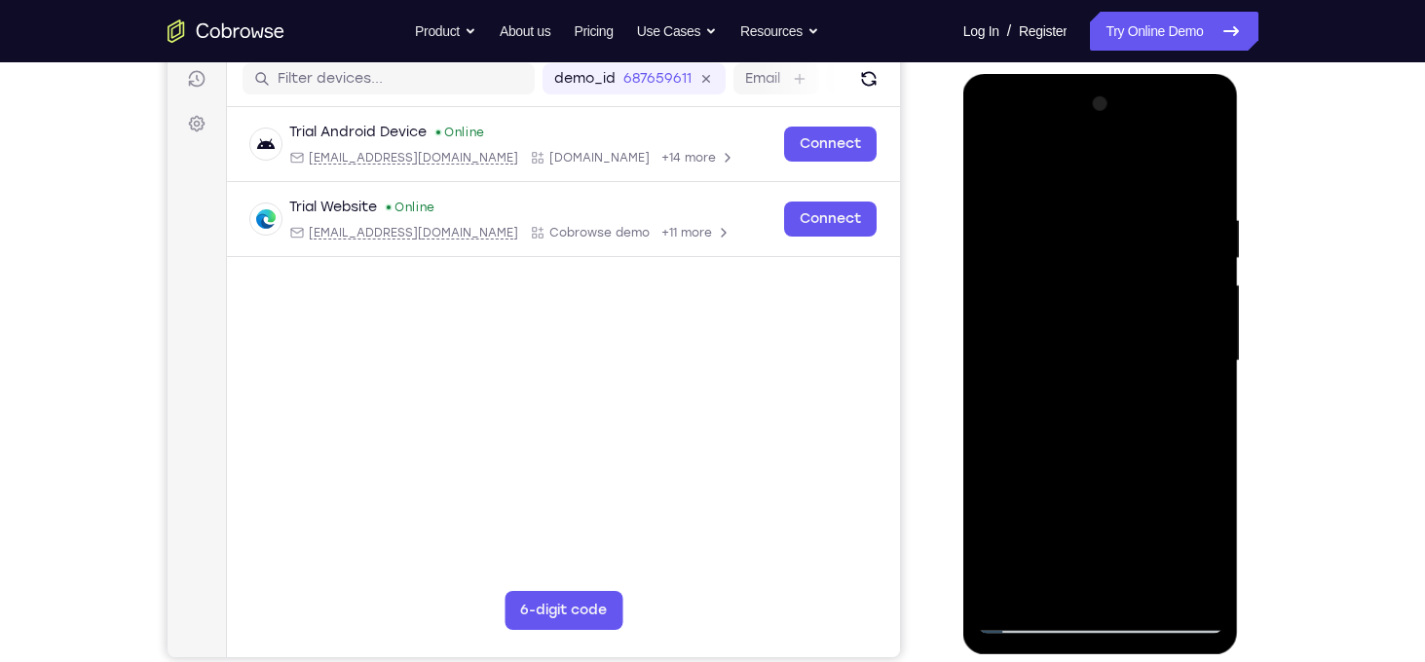
click at [1204, 283] on div at bounding box center [1100, 361] width 245 height 545
click at [1211, 285] on div at bounding box center [1100, 361] width 245 height 545
click at [991, 167] on div at bounding box center [1100, 361] width 245 height 545
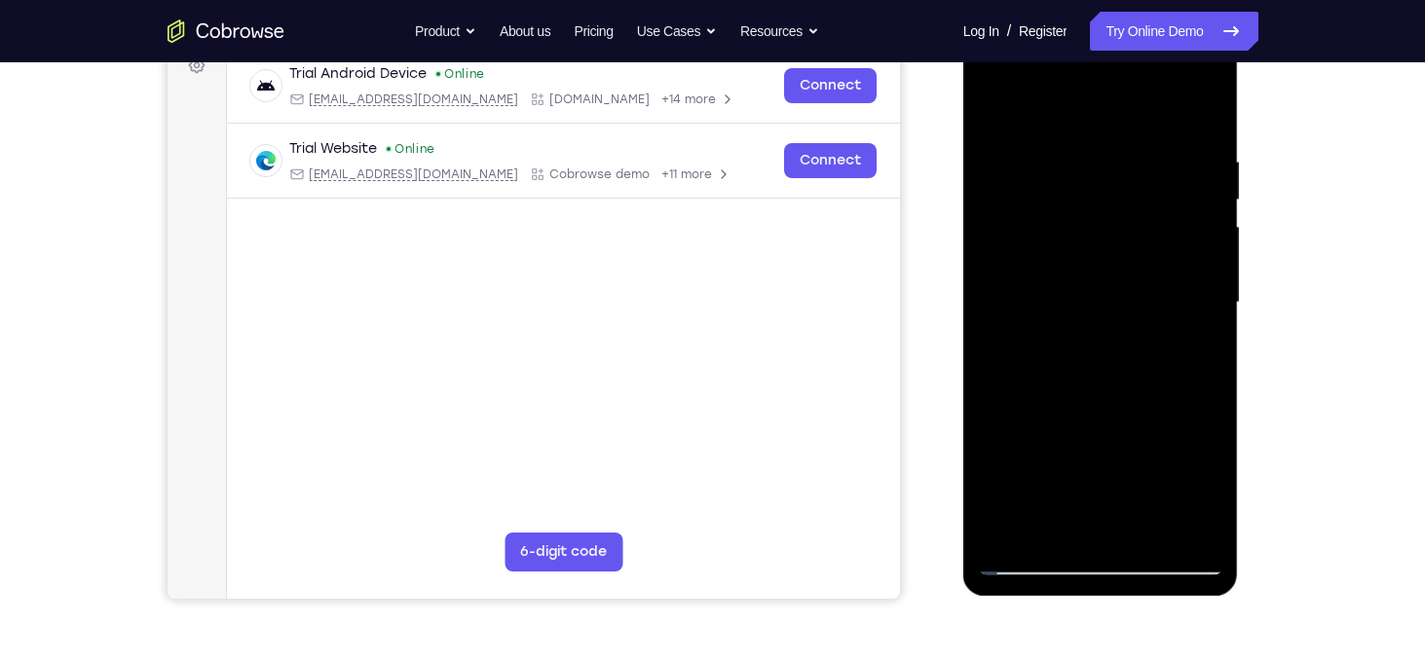
drag, startPoint x: 1152, startPoint y: 364, endPoint x: 1131, endPoint y: 203, distance: 163.1
click at [1131, 203] on div at bounding box center [1100, 302] width 245 height 545
drag, startPoint x: 1134, startPoint y: 377, endPoint x: 1132, endPoint y: 286, distance: 90.6
click at [1132, 286] on div at bounding box center [1100, 302] width 245 height 545
click at [1060, 527] on div at bounding box center [1100, 302] width 245 height 545
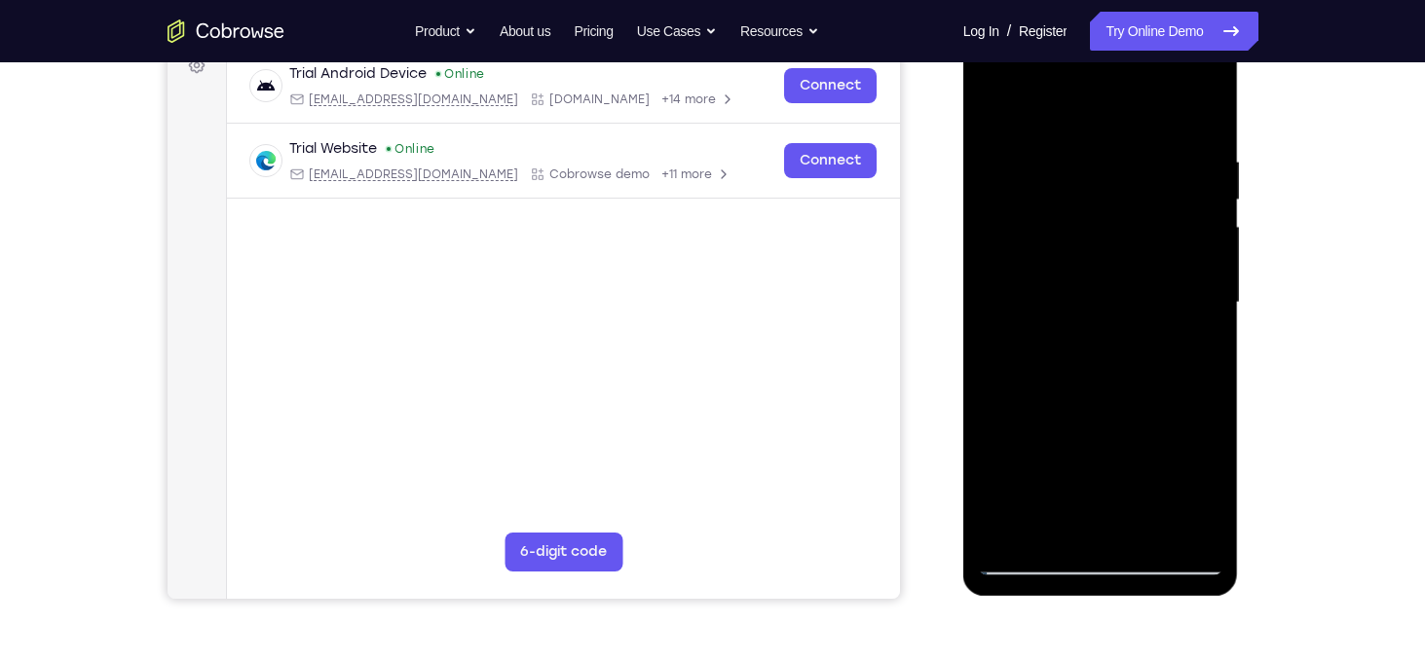
scroll to position [290, 0]
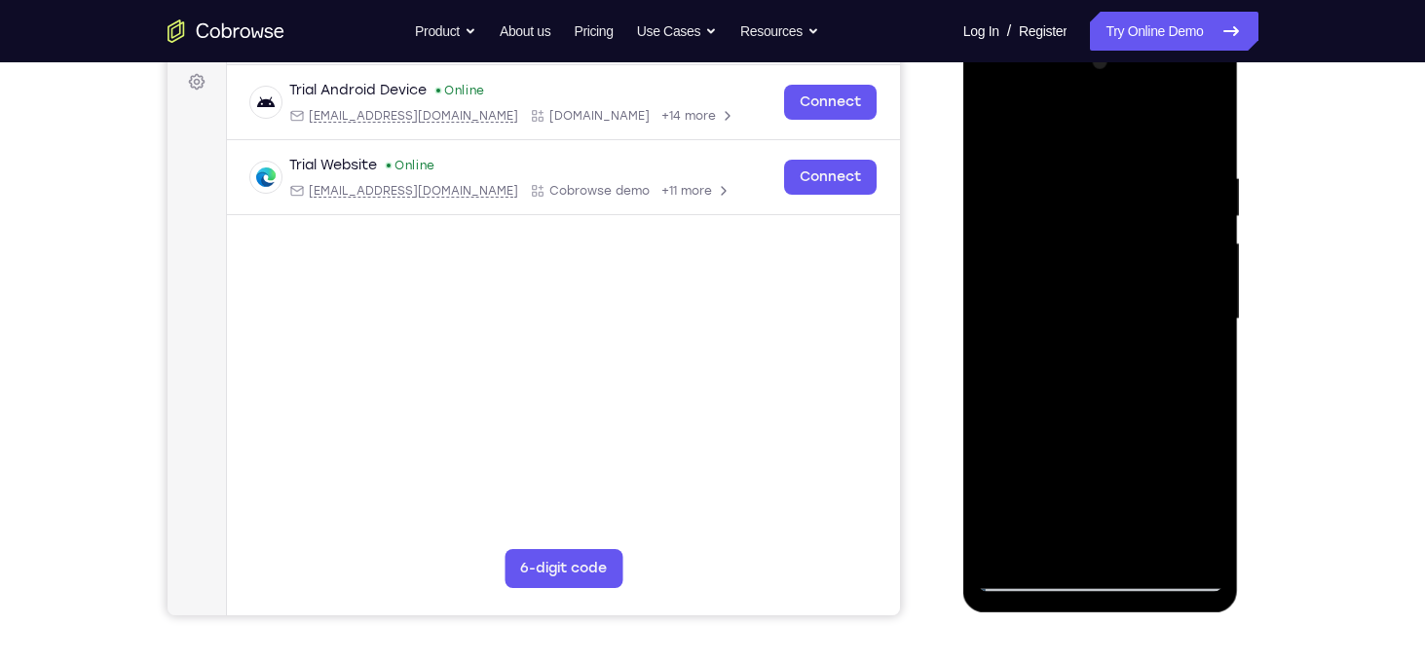
click at [1194, 552] on div at bounding box center [1100, 319] width 245 height 545
drag, startPoint x: 1117, startPoint y: 216, endPoint x: 1112, endPoint y: 332, distance: 116.0
click at [1112, 332] on div at bounding box center [1100, 319] width 245 height 545
click at [1031, 226] on div at bounding box center [1100, 319] width 245 height 545
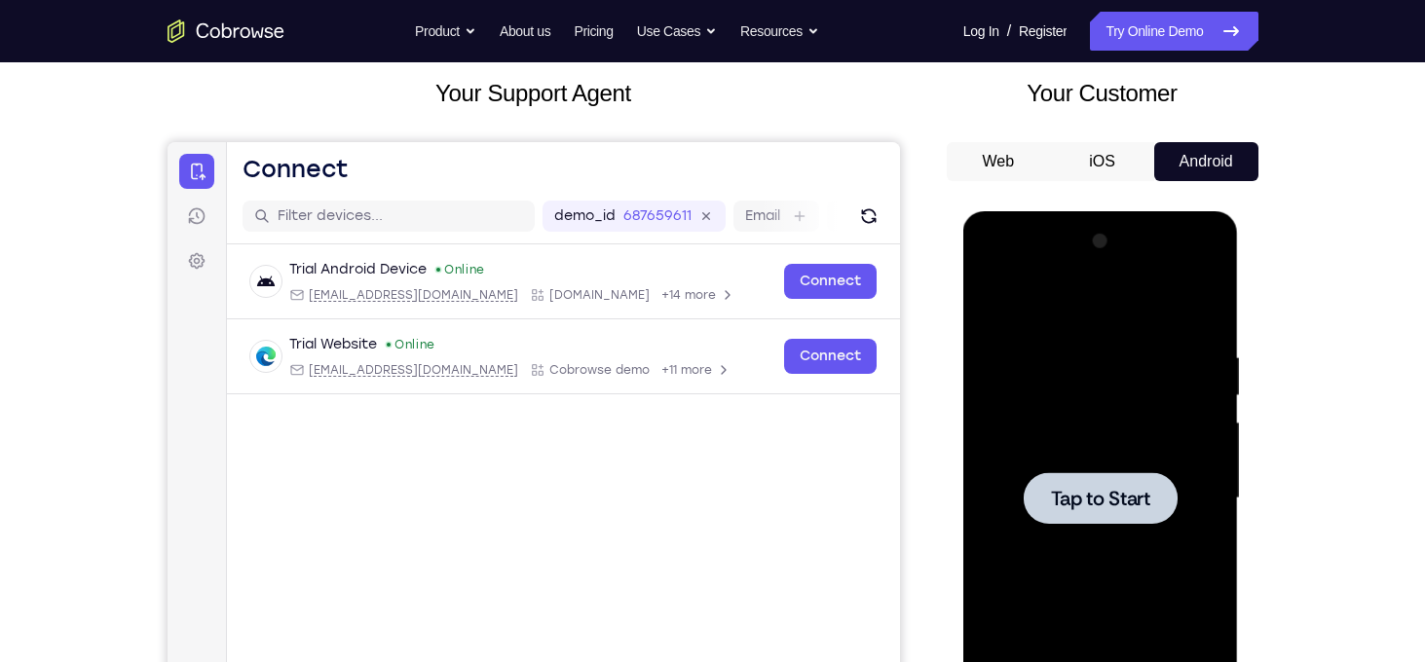
scroll to position [87, 0]
